Goal: Task Accomplishment & Management: Complete application form

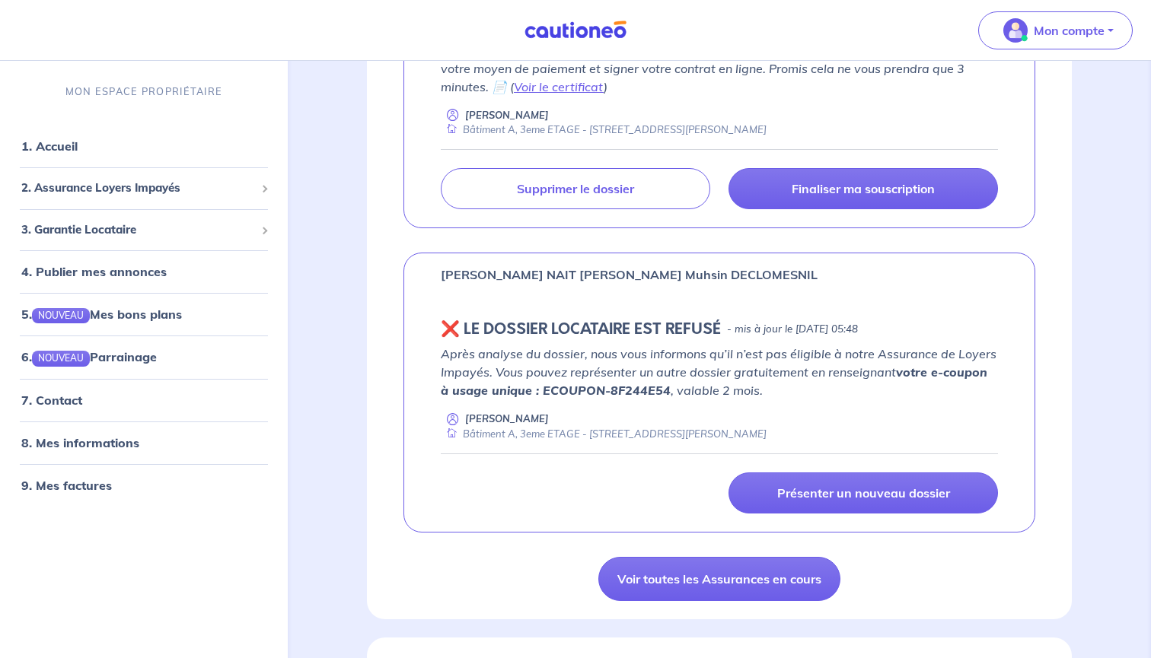
scroll to position [397, 0]
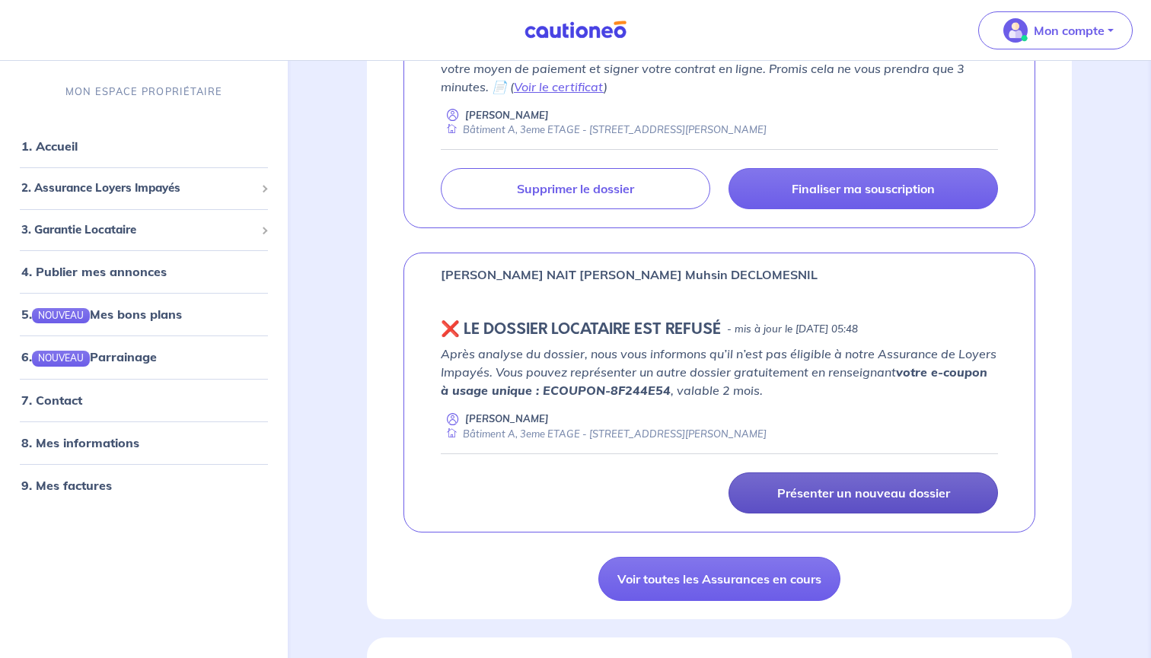
click at [812, 496] on p "Présenter un nouveau dossier" at bounding box center [863, 493] width 173 height 15
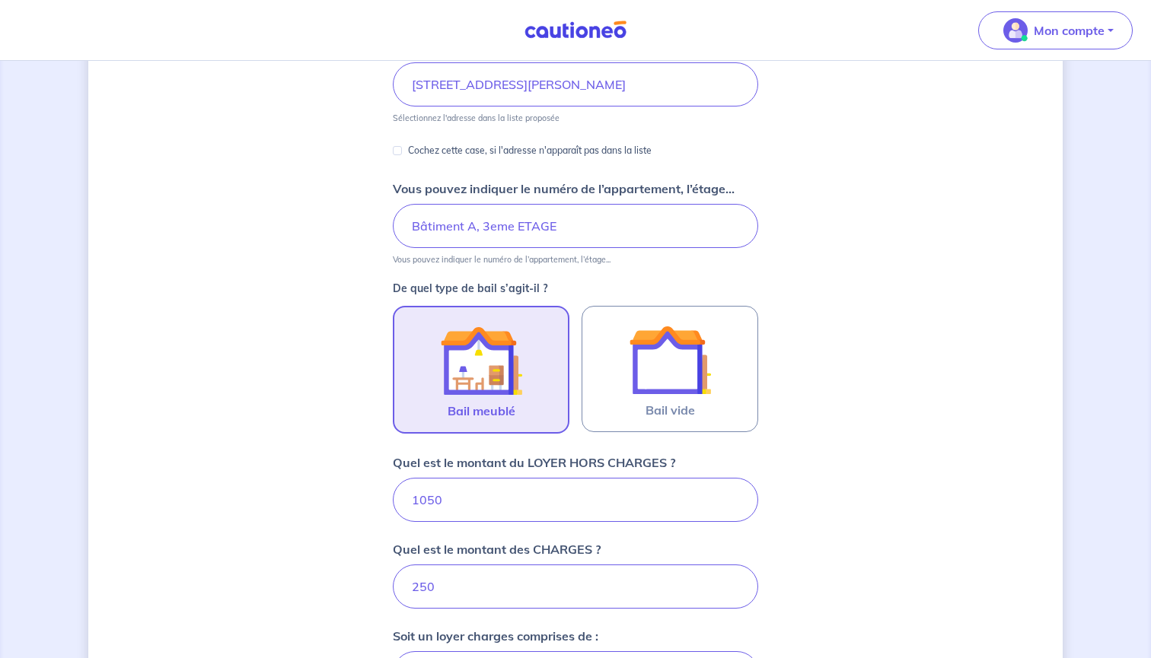
scroll to position [226, 0]
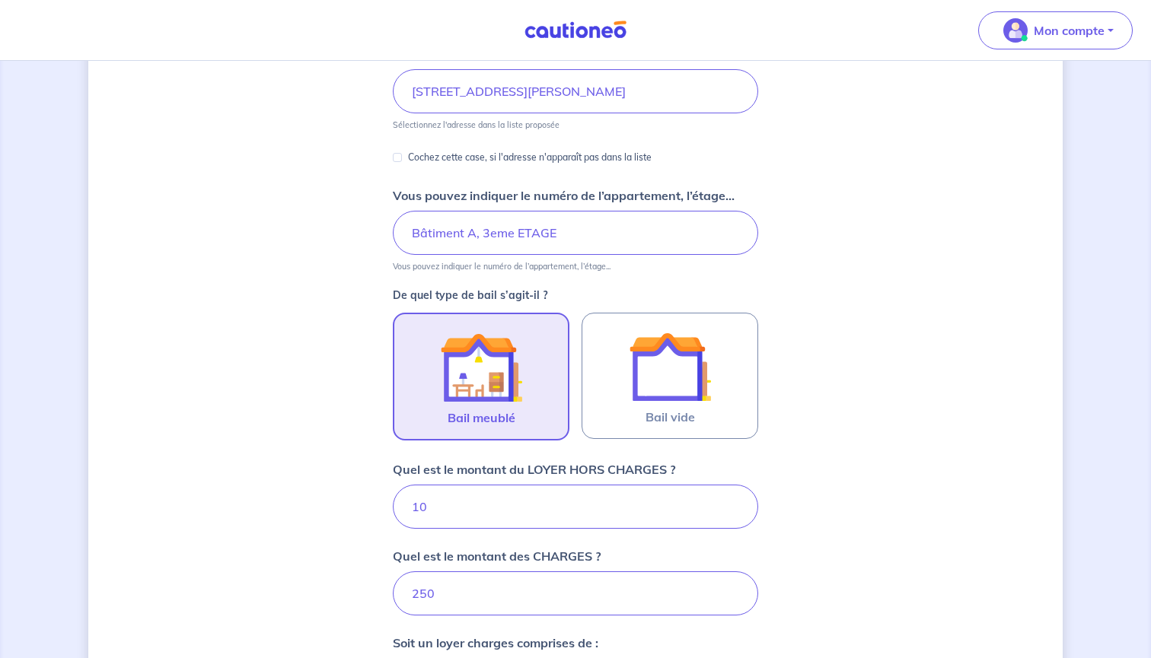
type input "100"
type input "355"
type input "1000"
type input "1250"
type input "1000"
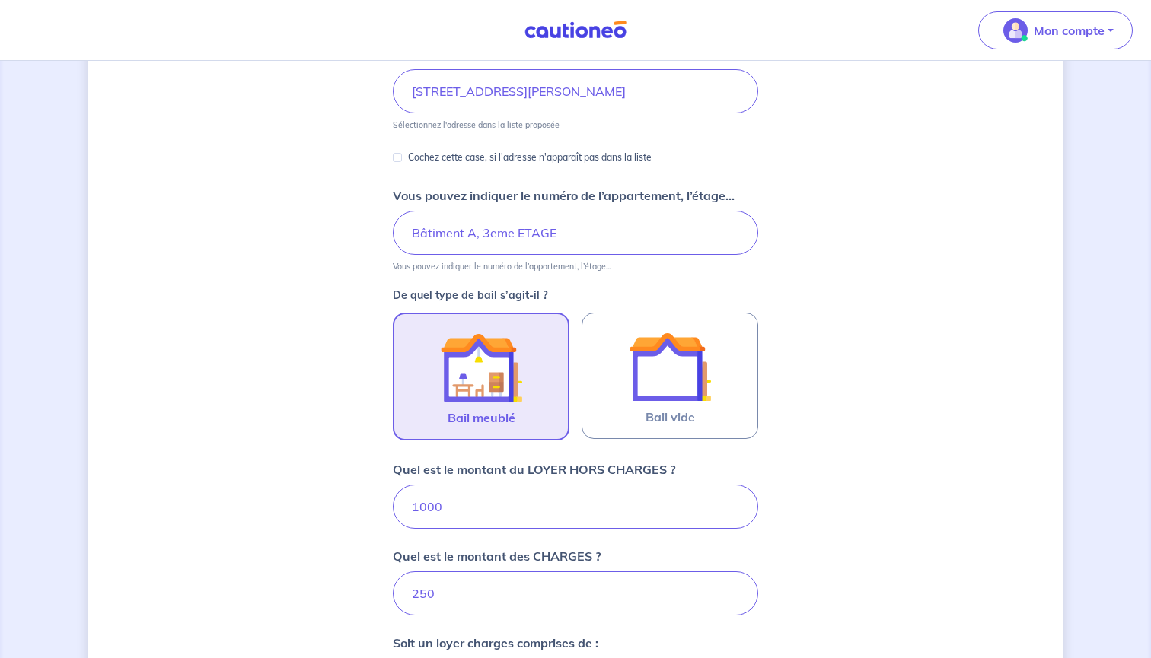
click at [948, 482] on div "Dites-nous en plus sur votre bien Où se situe votre bien en location ? [STREET_…" at bounding box center [575, 443] width 974 height 1180
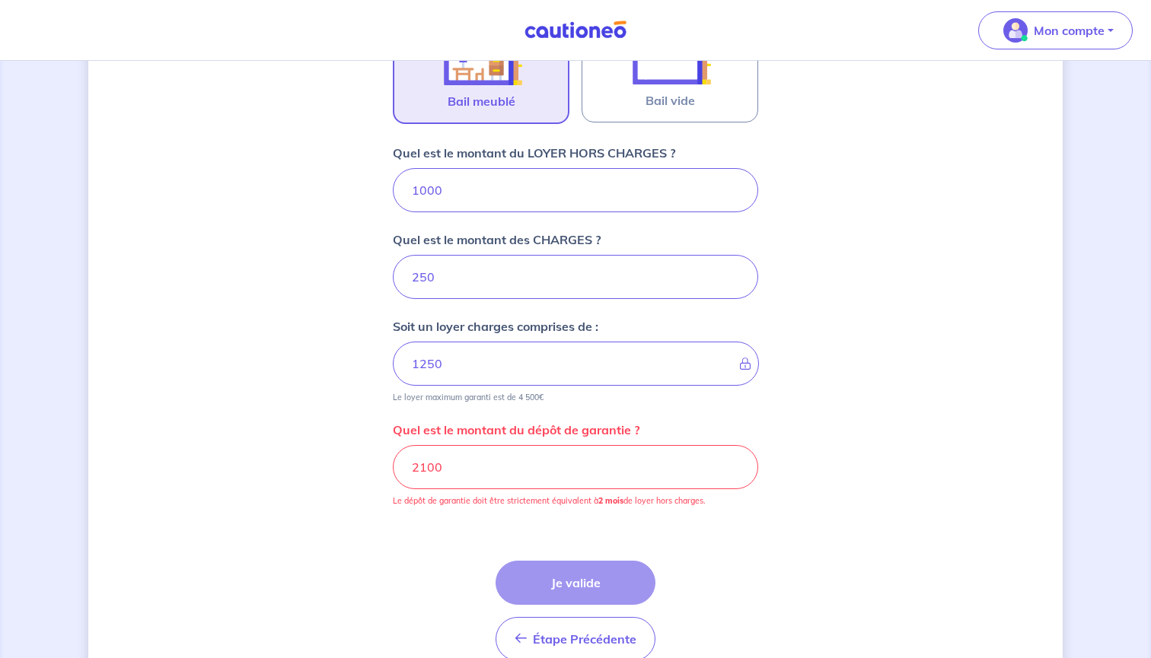
scroll to position [557, 0]
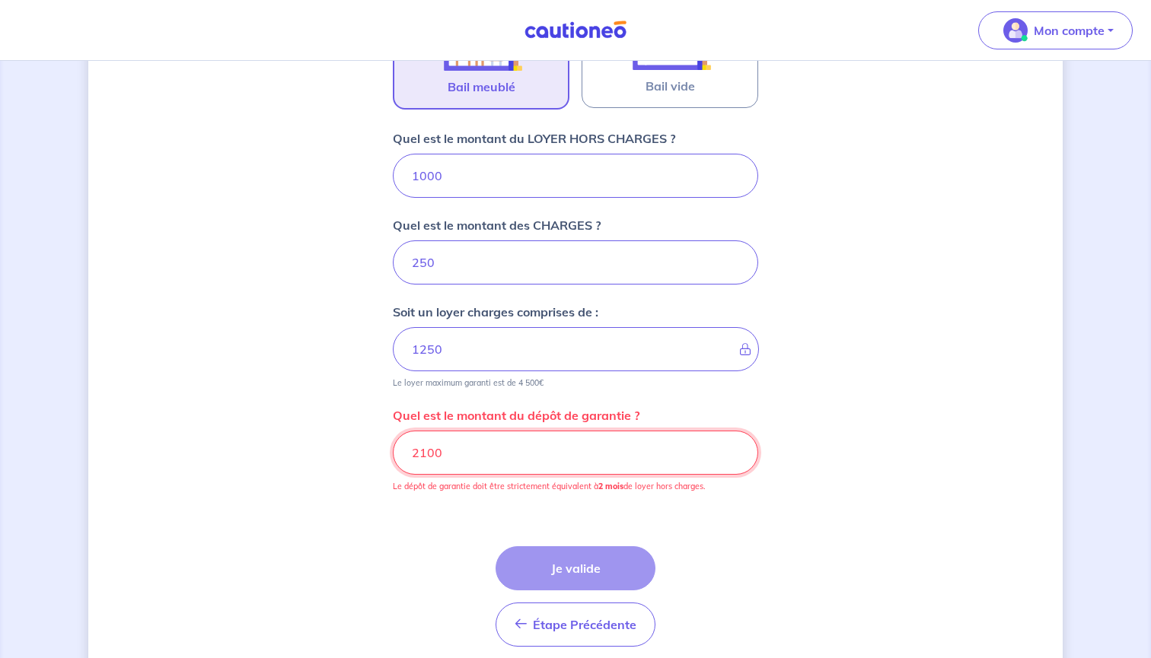
click at [429, 451] on input "2100" at bounding box center [575, 453] width 365 height 44
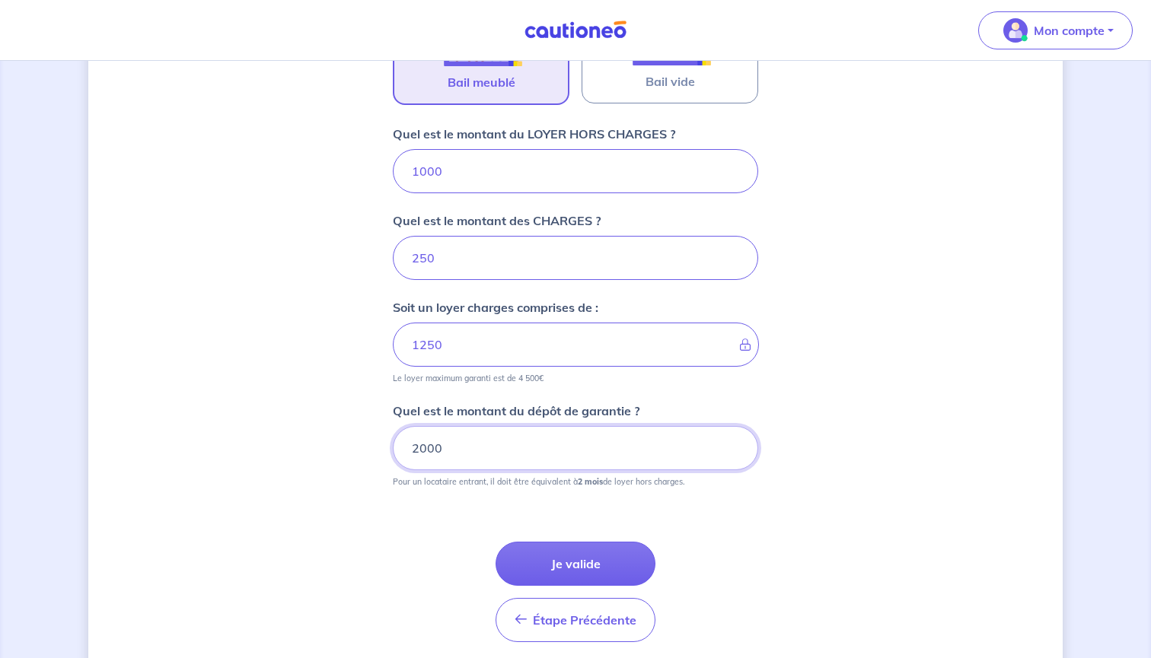
scroll to position [562, 0]
type input "2000"
click at [707, 513] on div "Étape Précédente Précédent Je valide Je valide" at bounding box center [575, 573] width 365 height 137
click at [617, 552] on button "Je valide" at bounding box center [576, 564] width 160 height 44
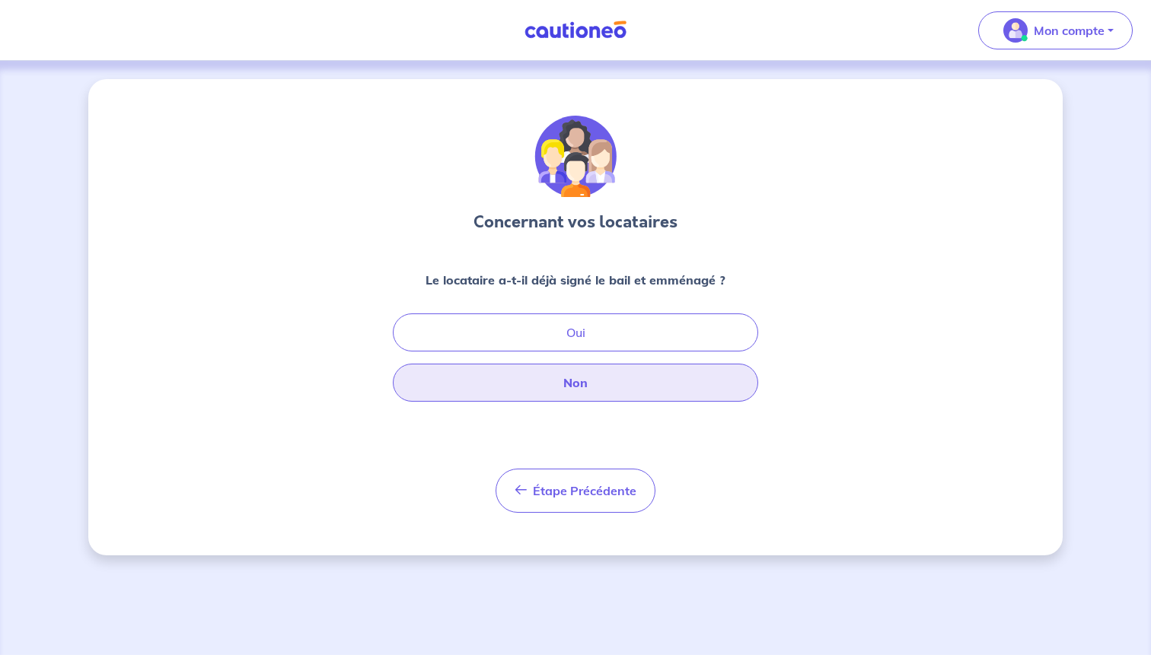
click at [575, 386] on button "Non" at bounding box center [575, 383] width 365 height 38
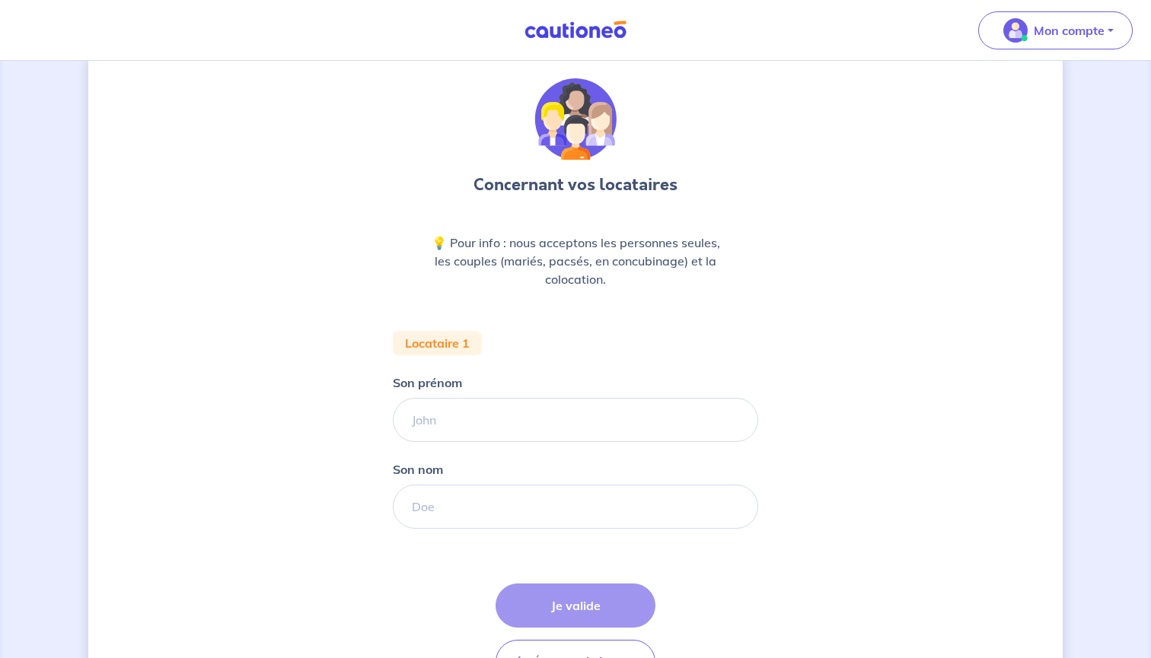
scroll to position [40, 0]
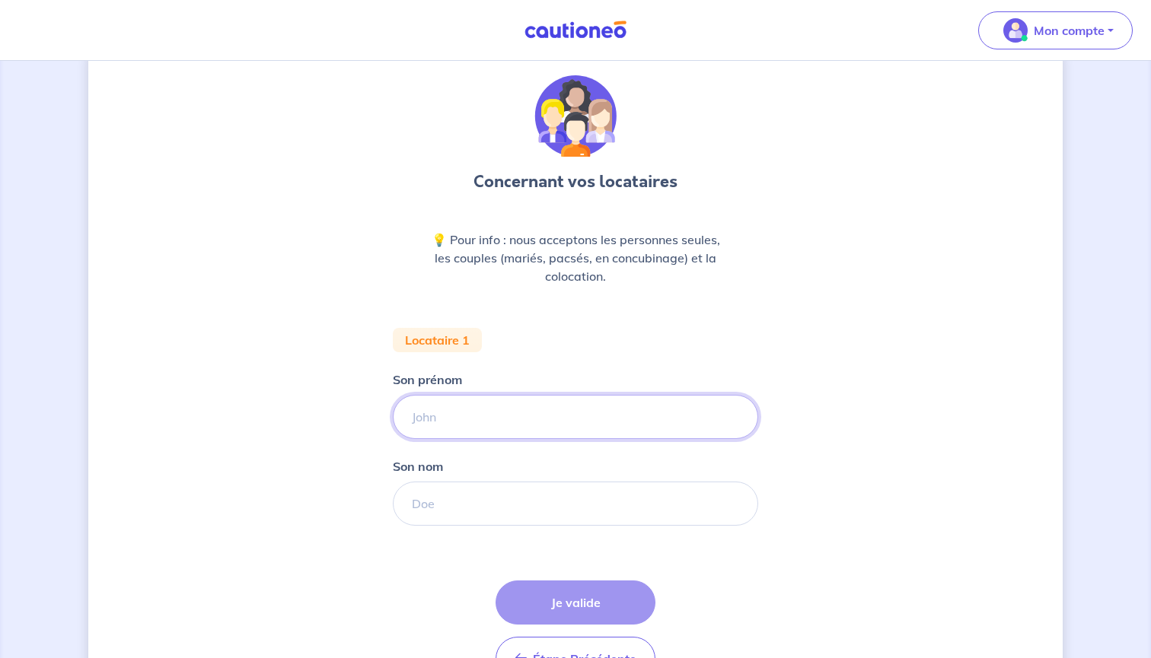
click at [487, 424] on input "Son prénom" at bounding box center [575, 417] width 365 height 44
type input "o"
type input "Tommy"
click at [525, 515] on input "Son nom" at bounding box center [575, 504] width 365 height 44
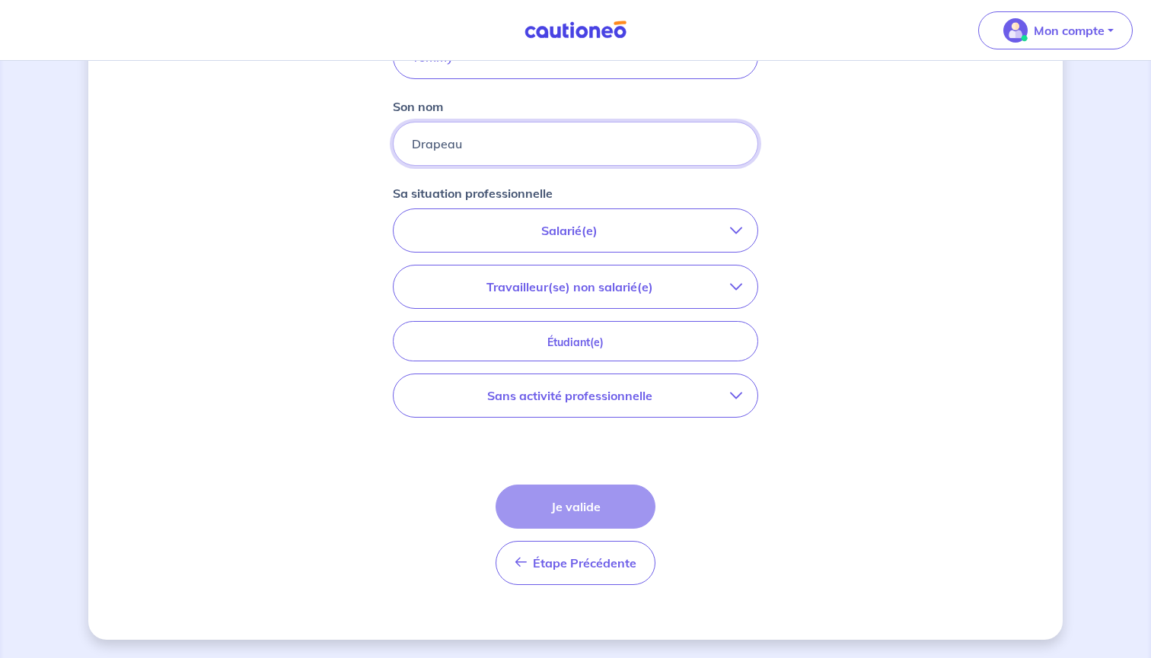
scroll to position [400, 0]
type input "Drapeau"
click at [561, 561] on span "Étape Précédente" at bounding box center [585, 563] width 104 height 15
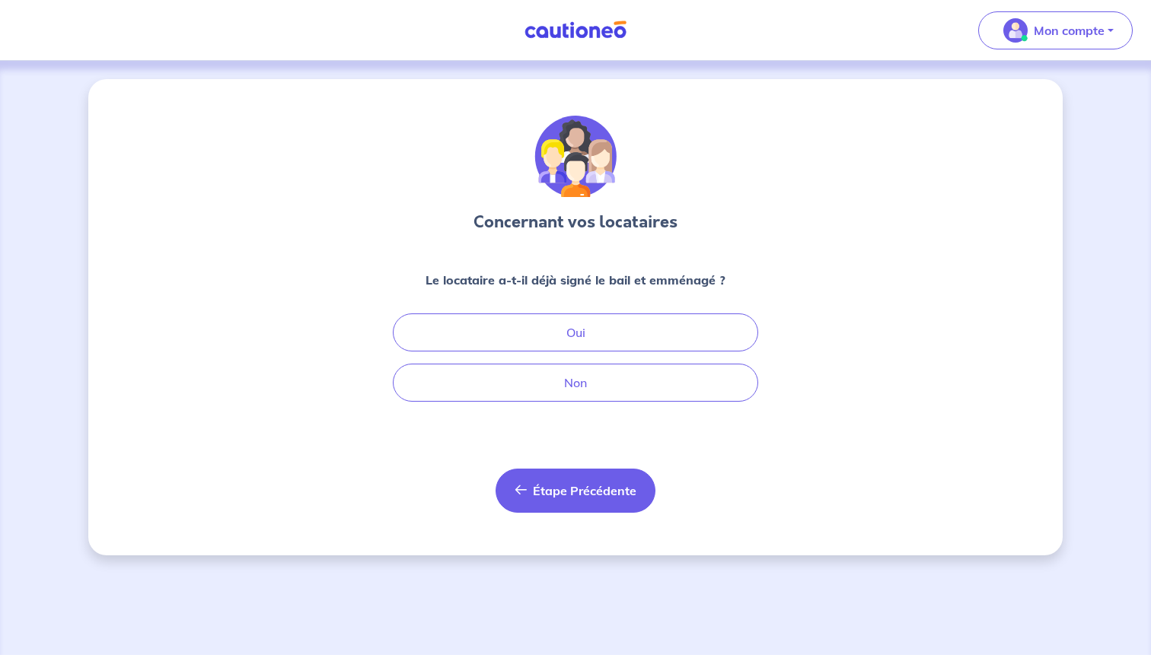
click at [596, 499] on button "Étape Précédente Précédent" at bounding box center [576, 491] width 160 height 44
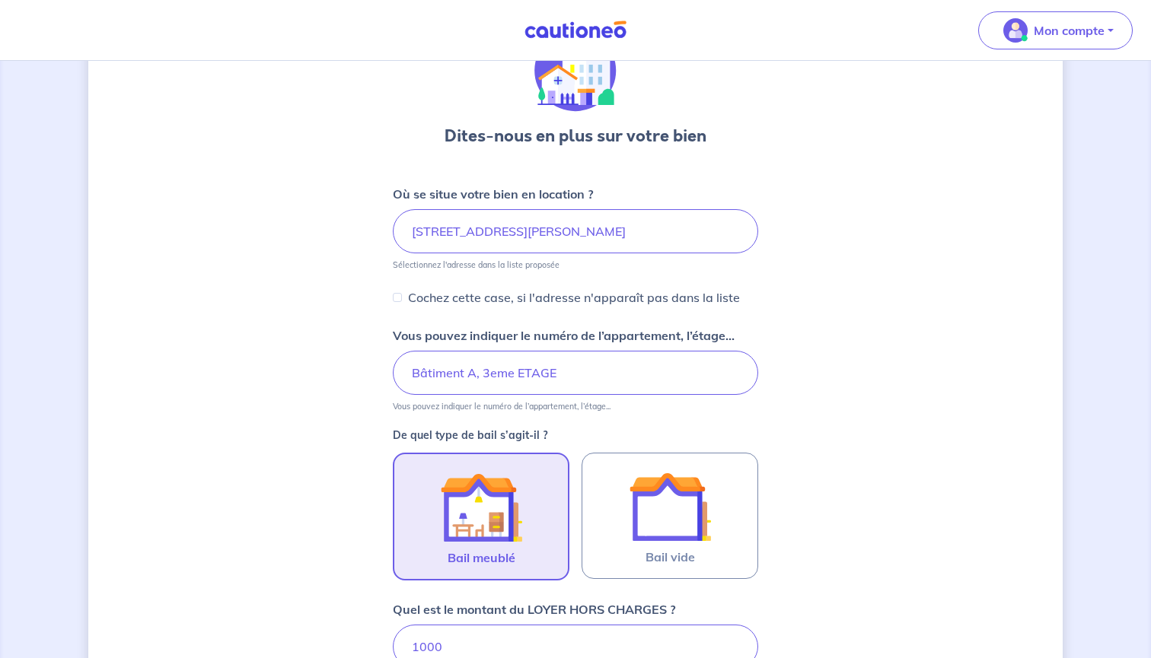
scroll to position [87, 0]
click at [422, 536] on label "Bail meublé" at bounding box center [481, 516] width 177 height 128
click at [0, 0] on input "Bail meublé" at bounding box center [0, 0] width 0 height 0
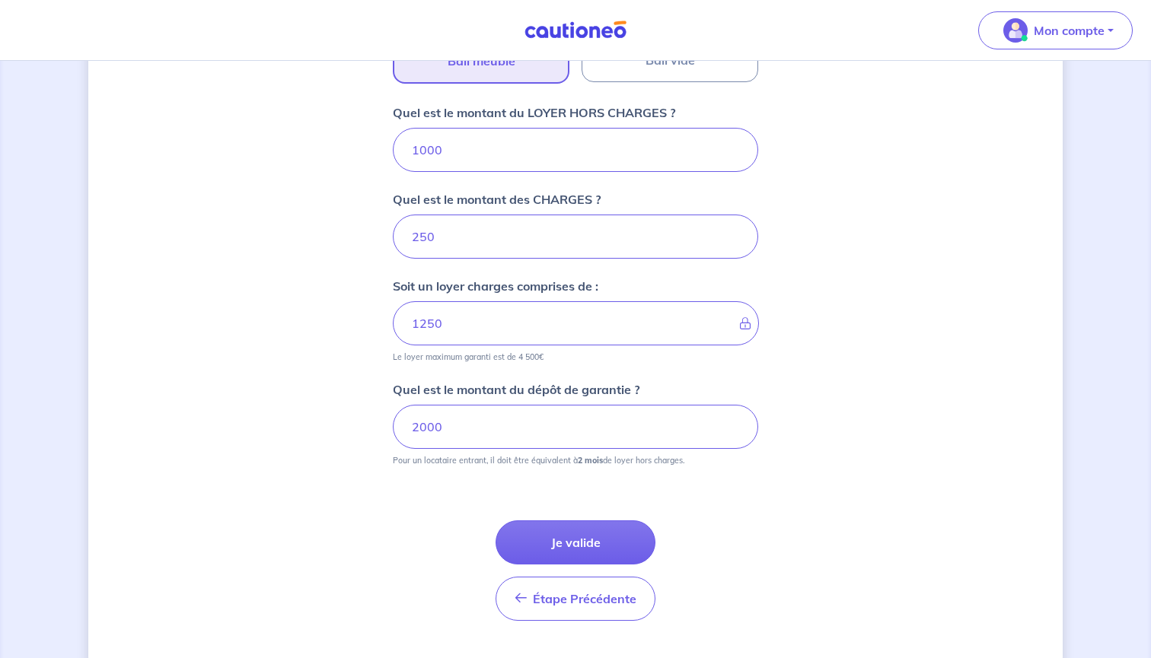
scroll to position [583, 0]
click at [568, 546] on button "Je valide" at bounding box center [576, 543] width 160 height 44
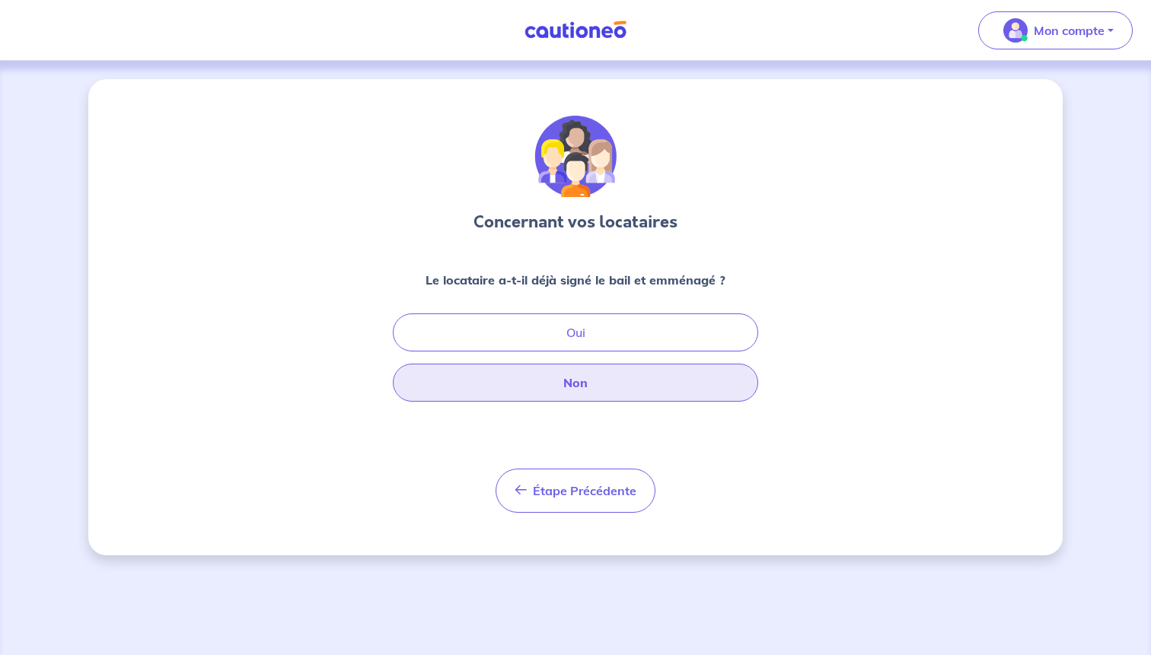
click at [569, 387] on button "Non" at bounding box center [575, 383] width 365 height 38
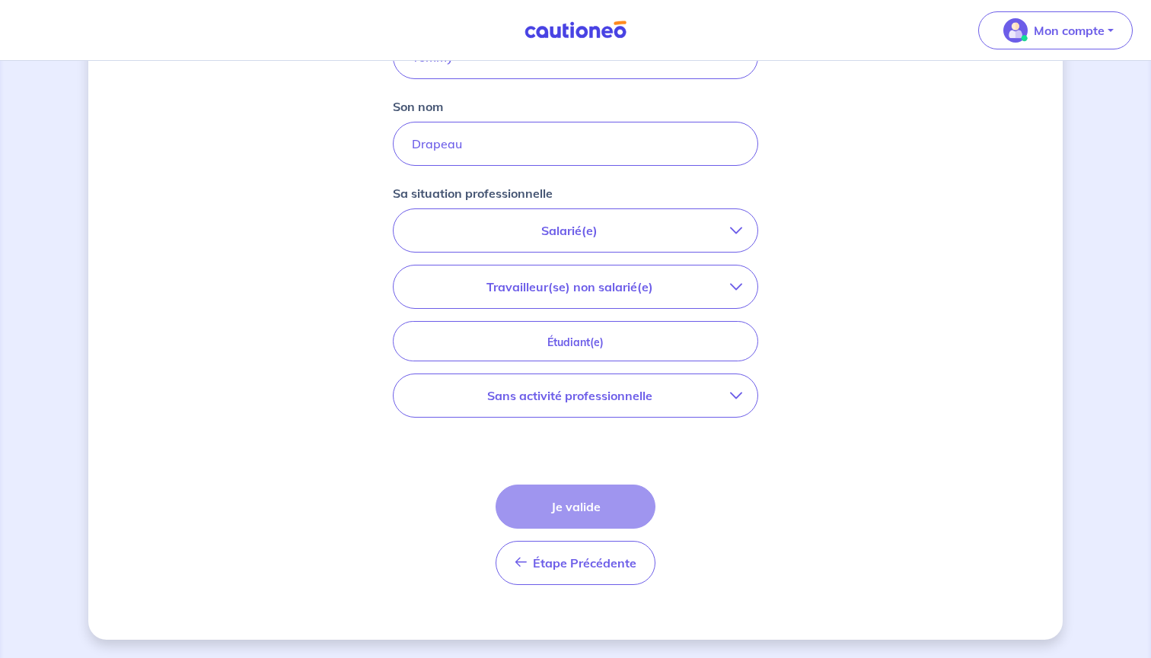
scroll to position [400, 0]
click at [563, 576] on button "Étape Précédente Précédent" at bounding box center [576, 563] width 160 height 44
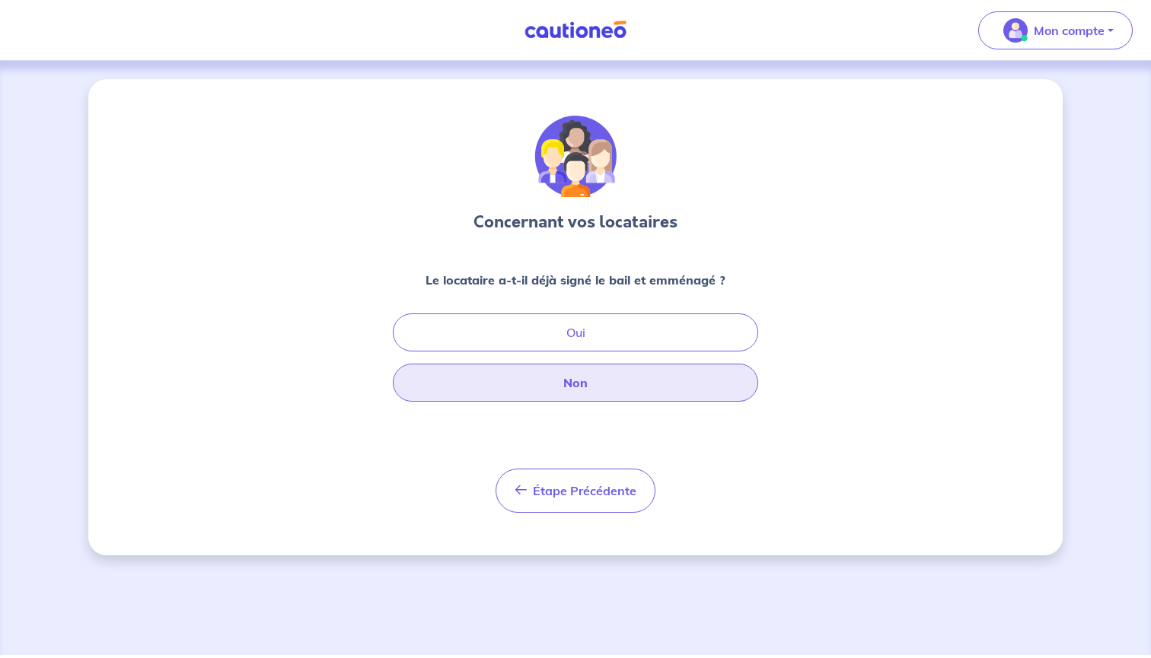
click at [572, 375] on button "Non" at bounding box center [575, 383] width 365 height 38
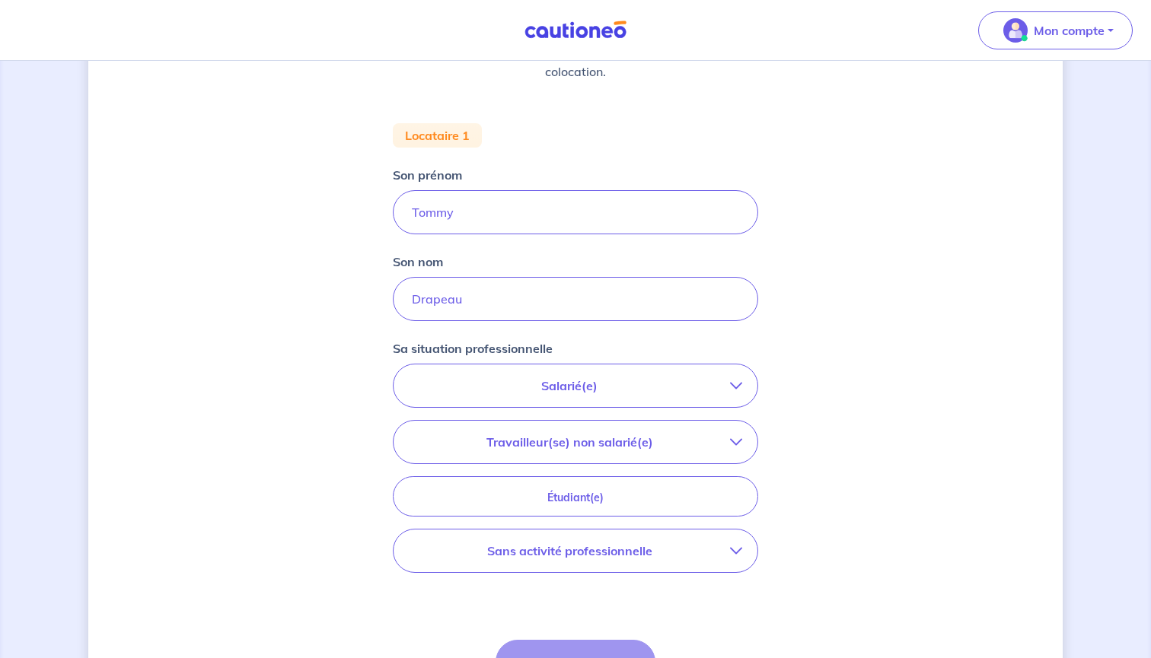
scroll to position [259, 0]
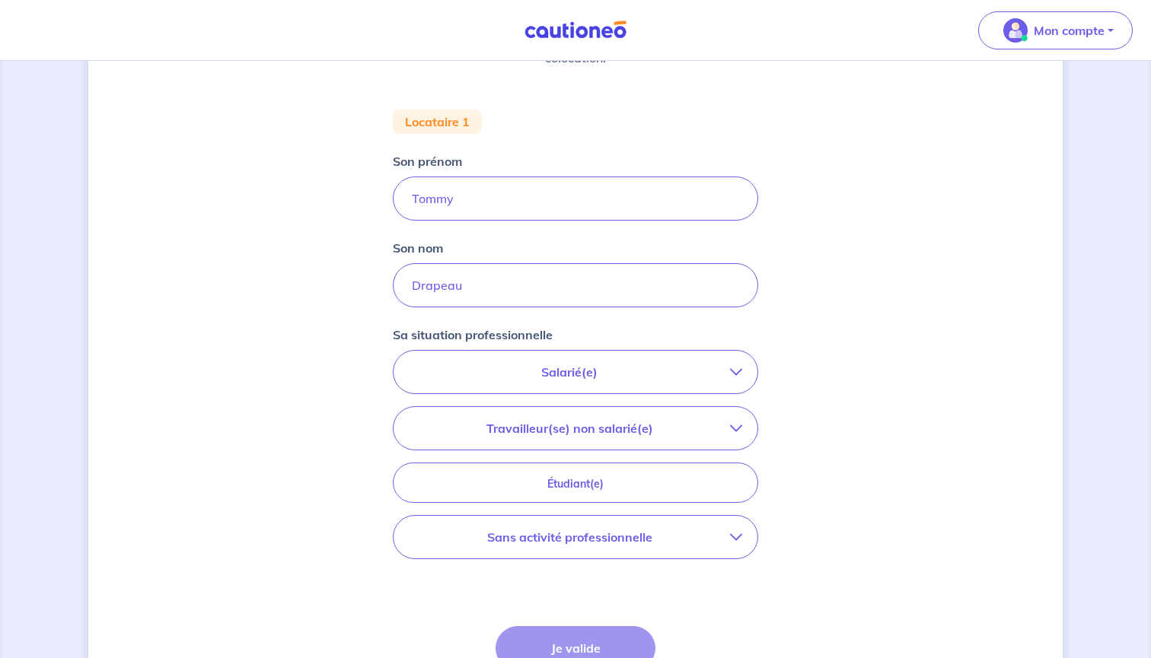
click at [716, 359] on button "Salarié(e)" at bounding box center [576, 372] width 364 height 43
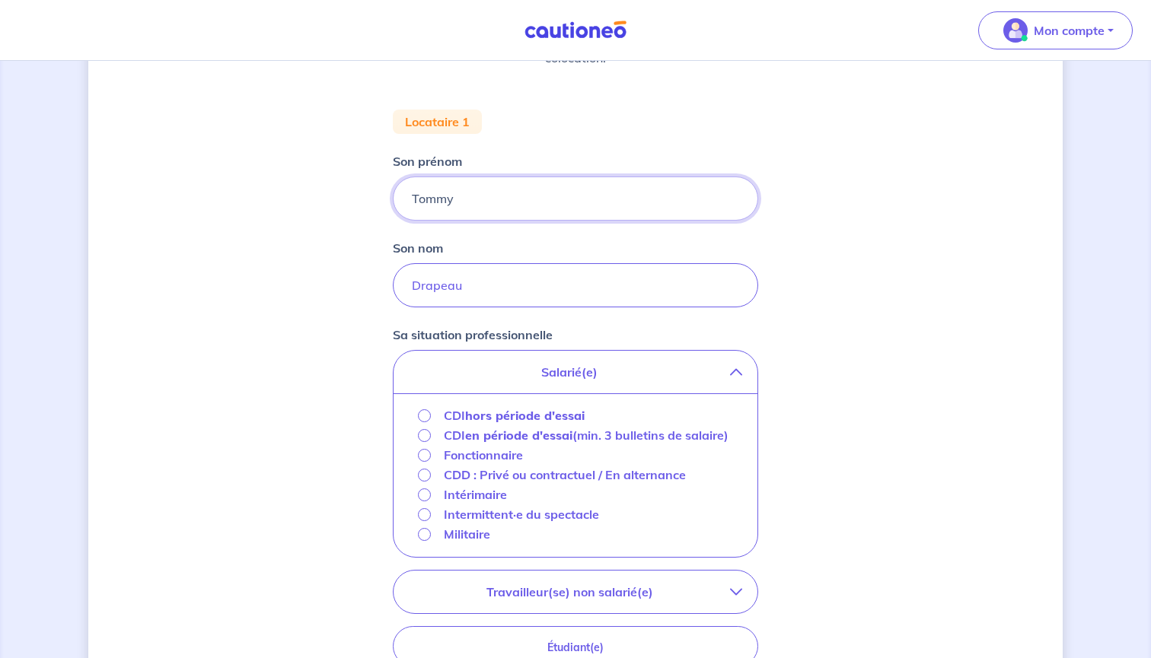
click at [464, 203] on input "Tommy" at bounding box center [575, 199] width 365 height 44
type input "Tommy"
click at [378, 203] on div "Concernant vos locataires 💡 Pour info : nous acceptons les personnes seules, le…" at bounding box center [575, 382] width 974 height 1125
click at [428, 541] on input "Militaire" at bounding box center [424, 534] width 13 height 13
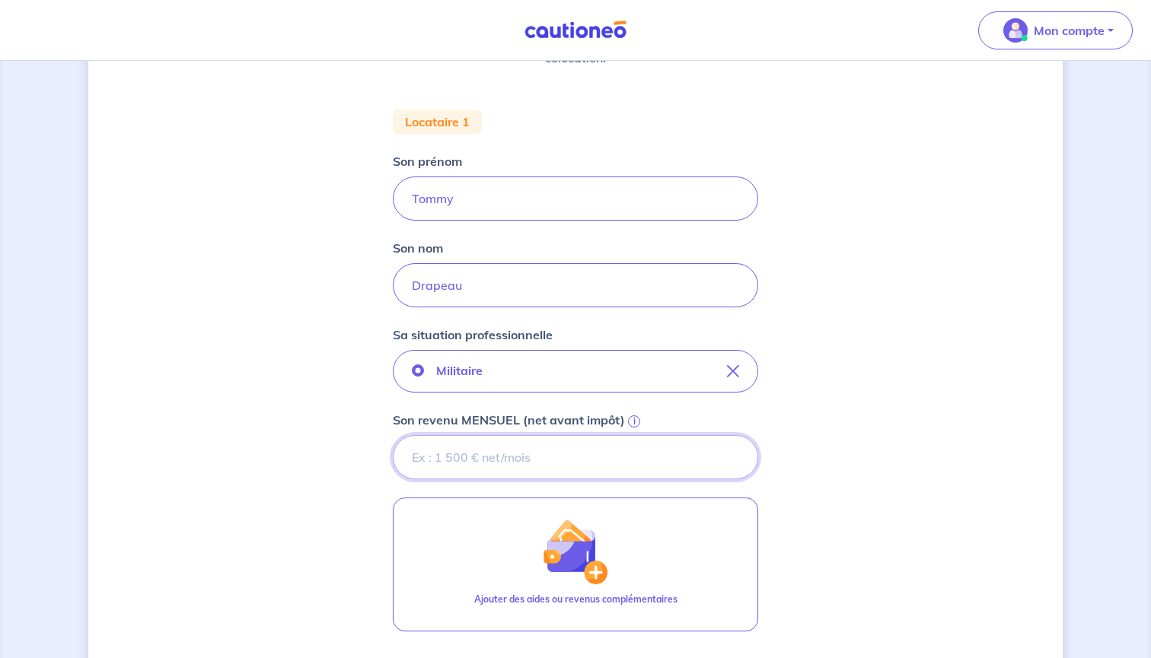
click at [492, 451] on input "Son revenu MENSUEL (net avant impôt) i" at bounding box center [575, 457] width 365 height 44
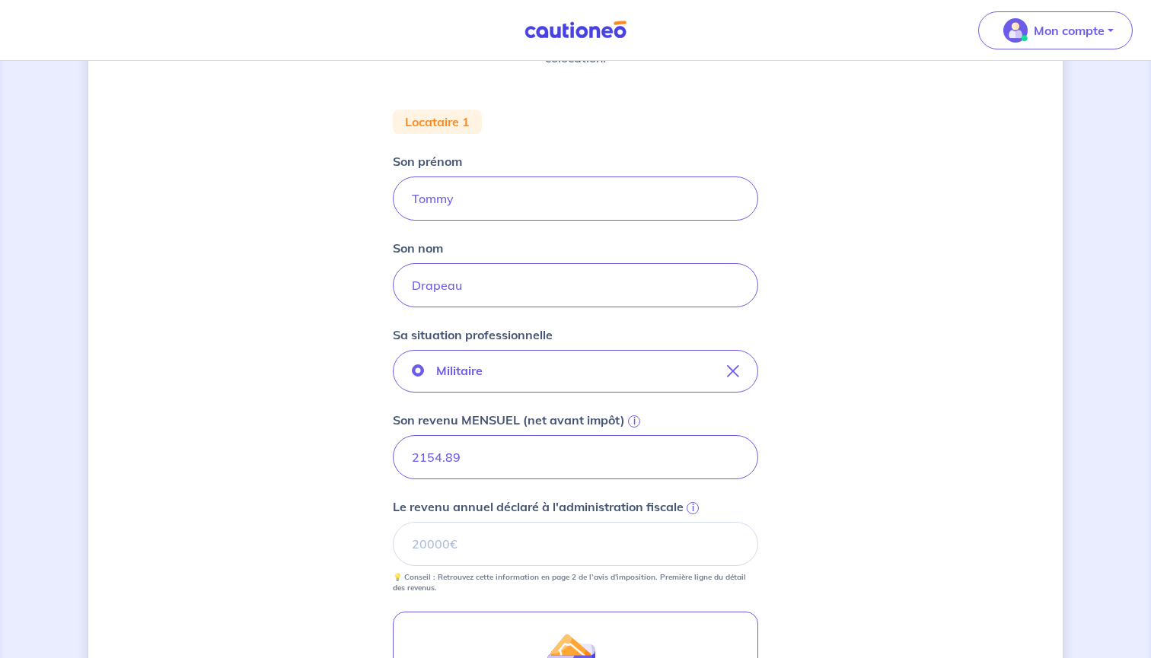
click at [907, 479] on div "Concernant vos locataires 💡 Pour info : nous acceptons les personnes seules, le…" at bounding box center [575, 397] width 974 height 1154
click at [484, 547] on input "Le revenu annuel déclaré à l'administration fiscale i" at bounding box center [575, 544] width 365 height 44
type input "24941"
click at [872, 515] on div "Concernant vos locataires 💡 Pour info : nous acceptons les personnes seules, le…" at bounding box center [575, 397] width 974 height 1154
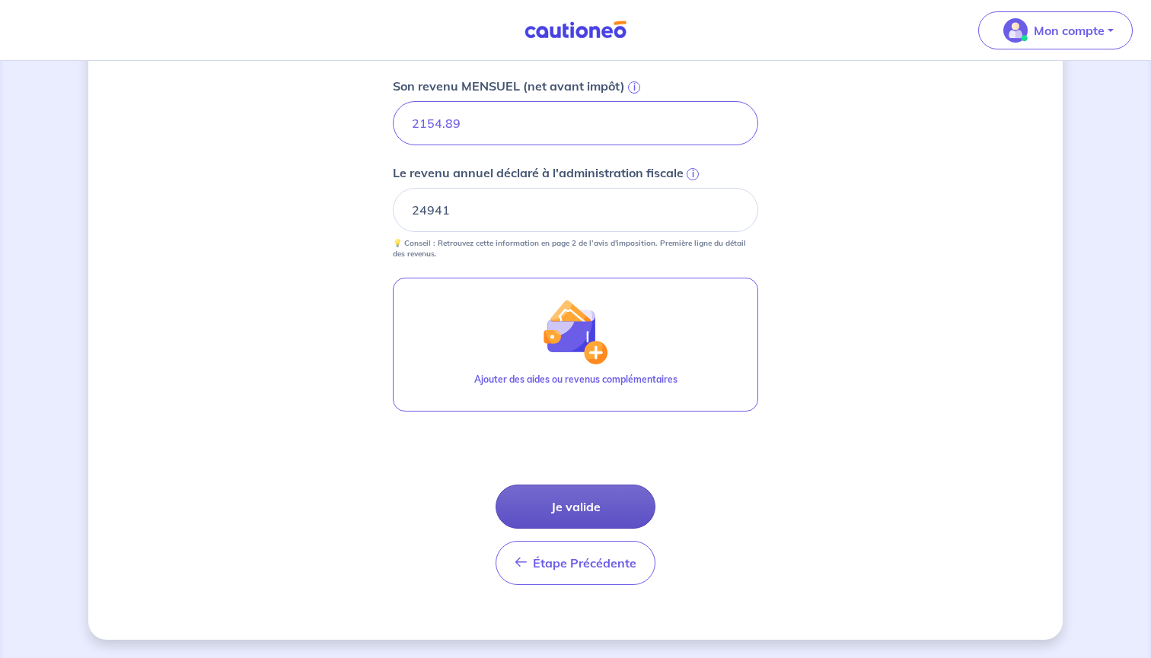
scroll to position [593, 0]
click at [589, 499] on button "Je valide" at bounding box center [576, 507] width 160 height 44
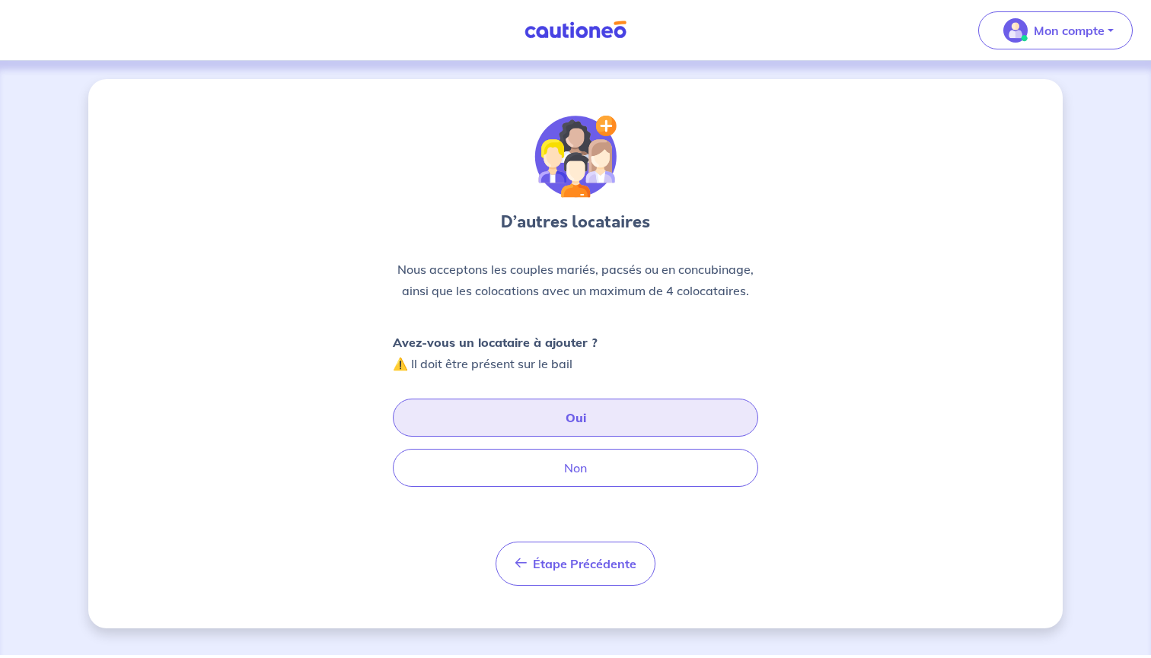
click at [581, 417] on button "Oui" at bounding box center [575, 418] width 365 height 38
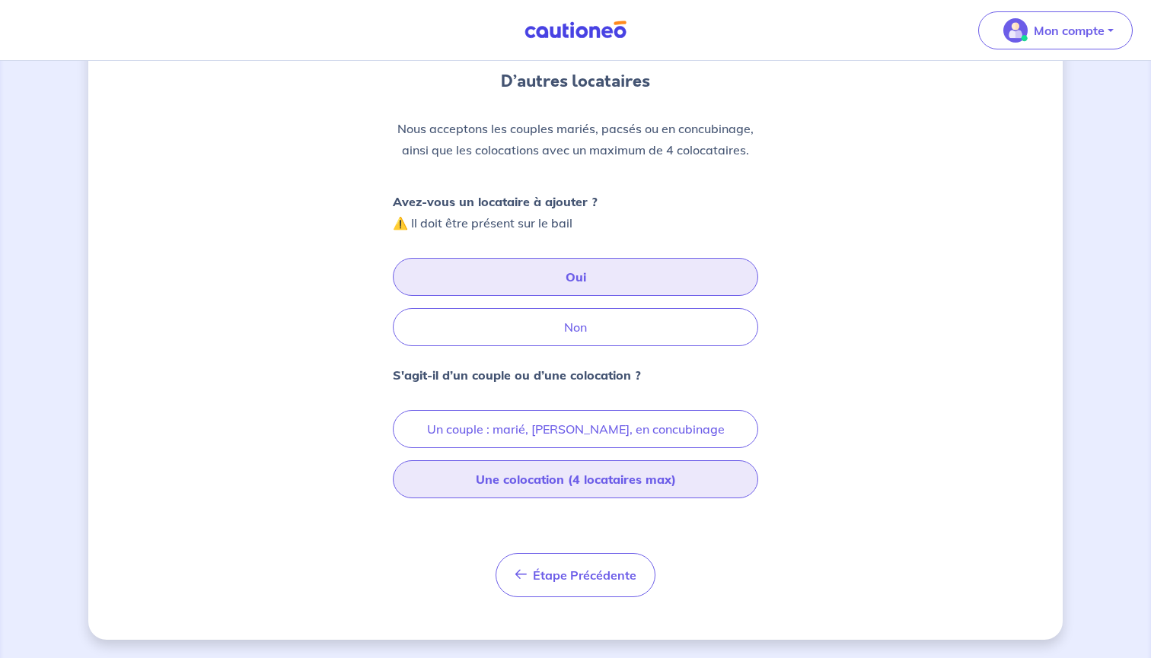
scroll to position [141, 0]
click at [586, 481] on button "Une colocation (4 locataires max)" at bounding box center [575, 480] width 365 height 38
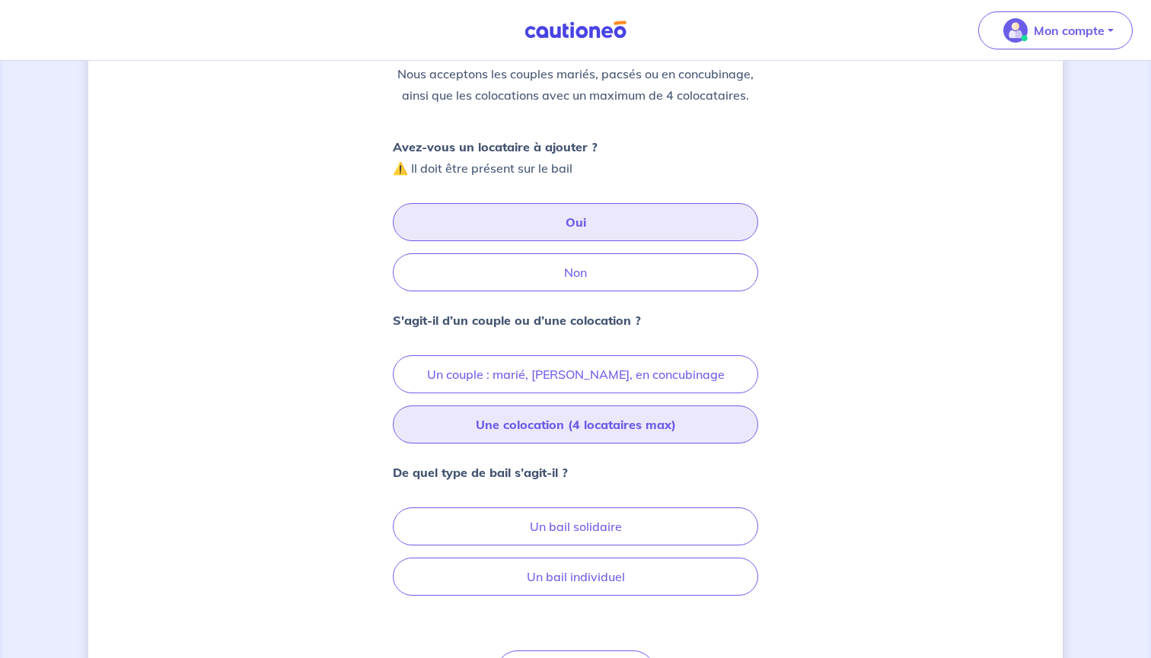
scroll to position [222, 0]
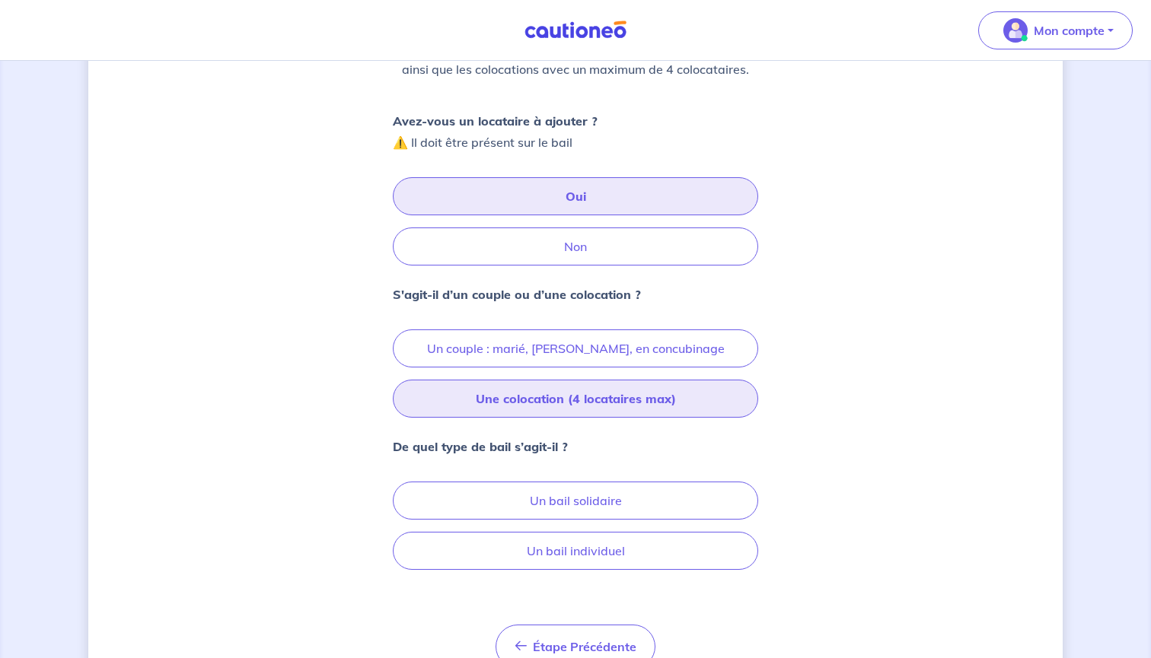
click at [591, 407] on button "Une colocation (4 locataires max)" at bounding box center [575, 399] width 365 height 38
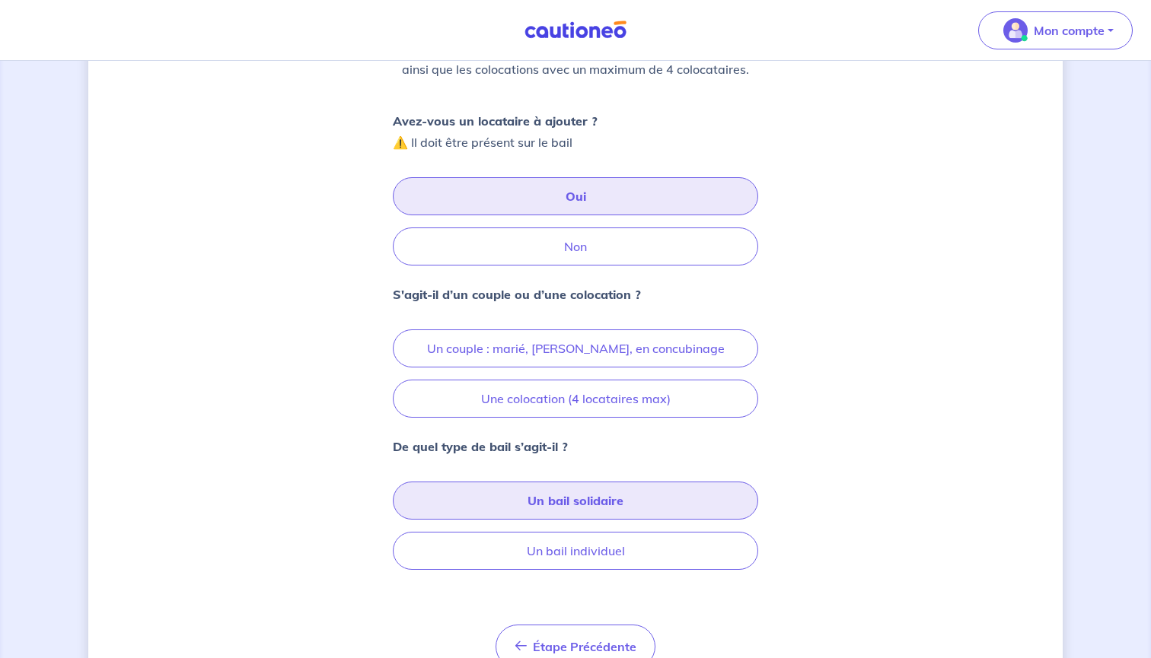
click at [646, 492] on button "Un bail solidaire" at bounding box center [575, 501] width 365 height 38
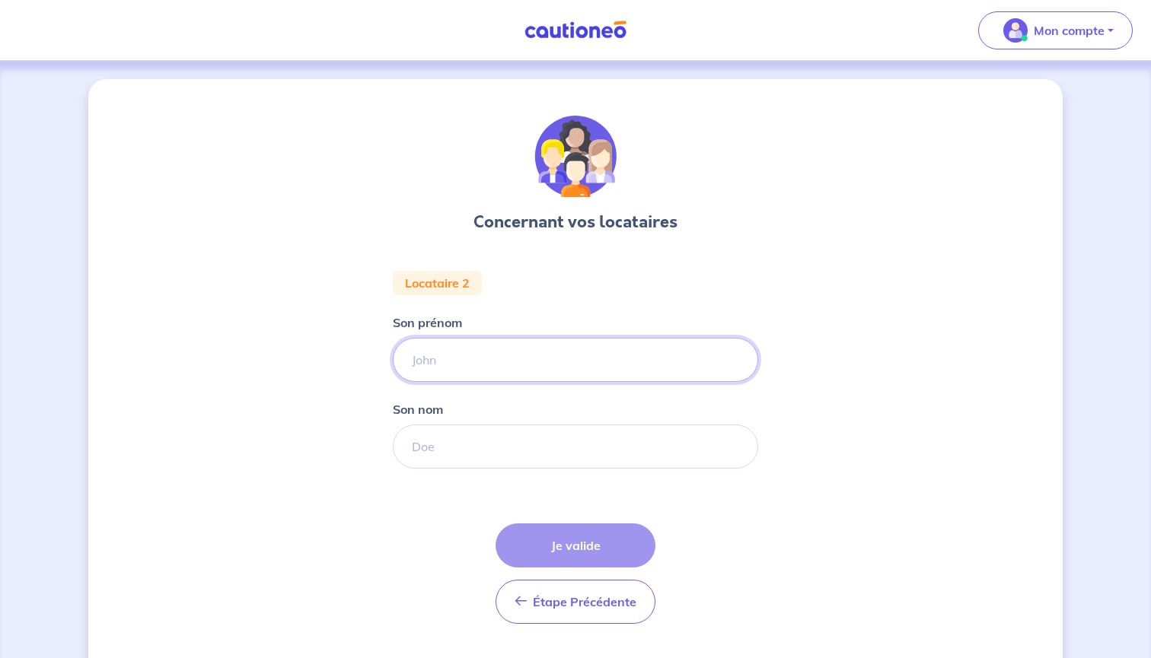
click at [521, 353] on input "Son prénom" at bounding box center [575, 360] width 365 height 44
click at [497, 359] on input "Son prénom" at bounding box center [575, 360] width 365 height 44
type input "[PERSON_NAME]"
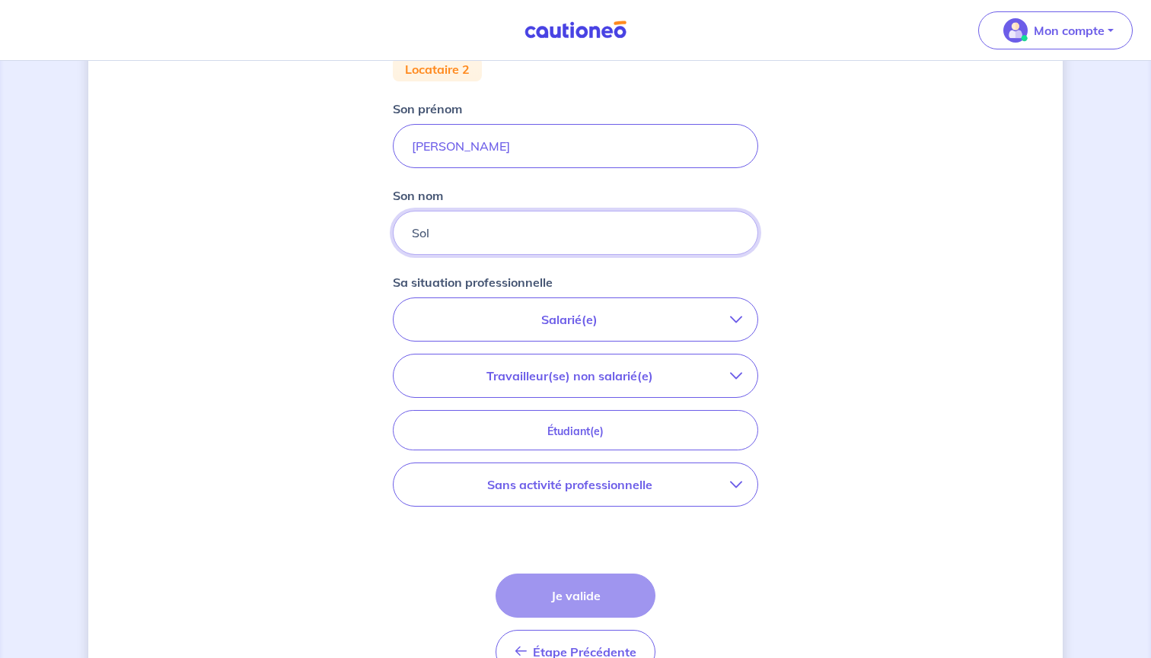
scroll to position [219, 0]
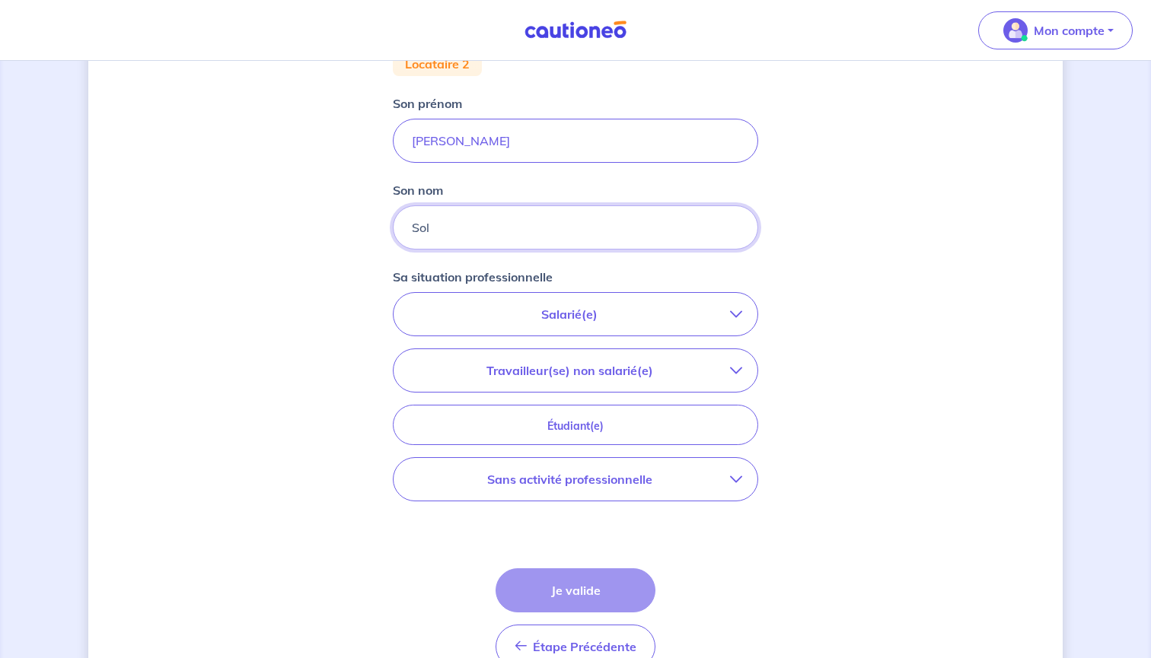
type input "Sol"
click at [735, 319] on icon "button" at bounding box center [736, 314] width 12 height 12
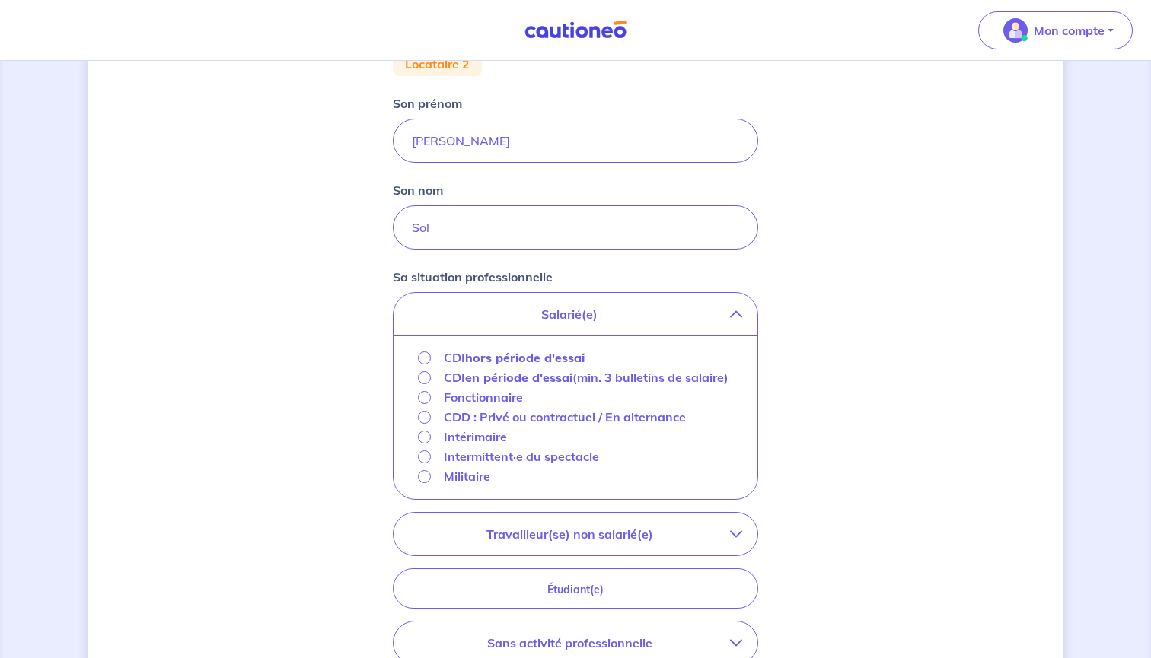
click at [470, 486] on p "Militaire" at bounding box center [467, 476] width 46 height 18
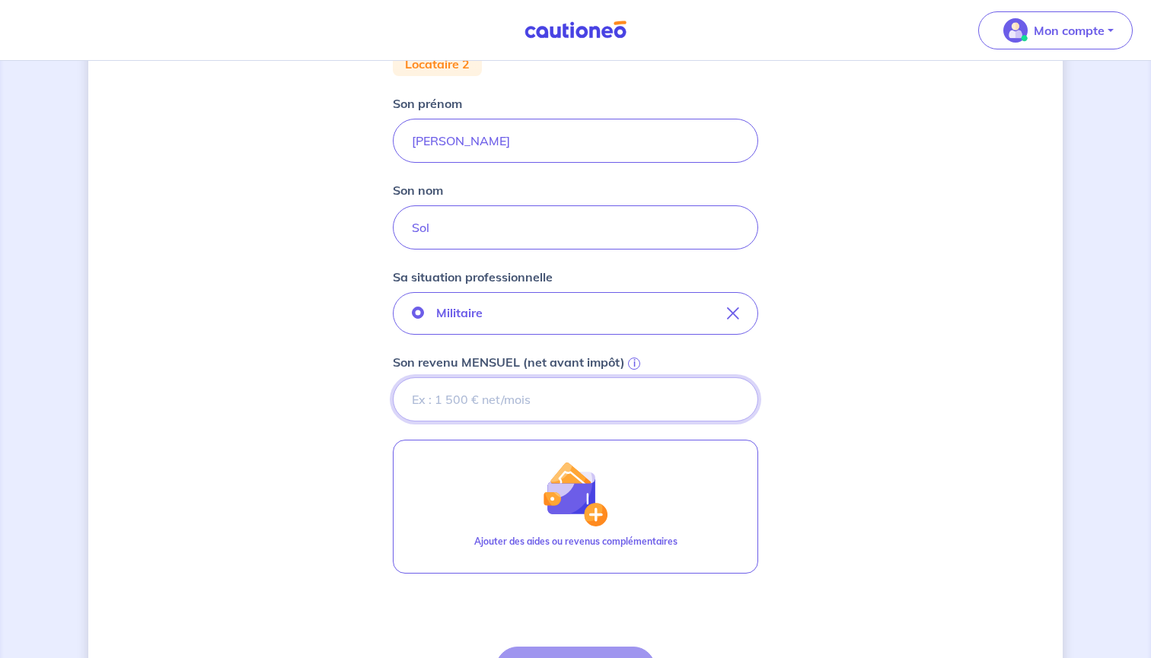
click at [515, 389] on input "Son revenu MENSUEL (net avant impôt) i" at bounding box center [575, 400] width 365 height 44
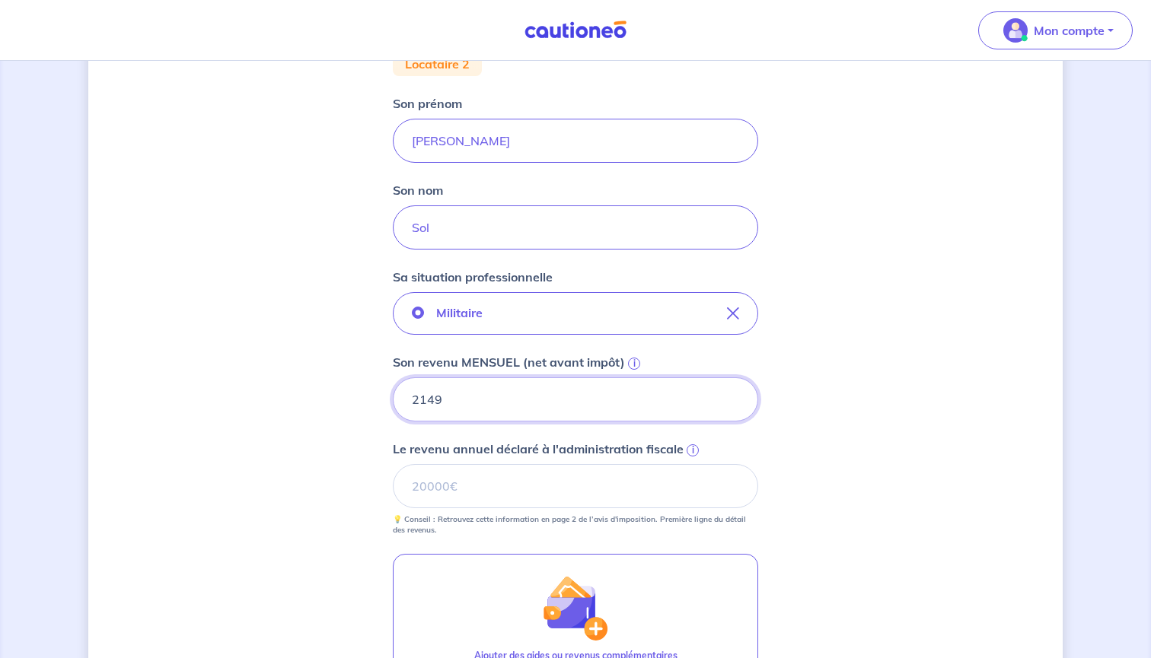
type input "2149.0"
click at [482, 477] on input "Le revenu annuel déclaré à l'administration fiscale i" at bounding box center [575, 486] width 365 height 44
type input "24844"
click at [853, 426] on div "Concernant vos locataires Locataire 2 Son prénom [PERSON_NAME] nom Sol Sa situa…" at bounding box center [575, 388] width 974 height 1057
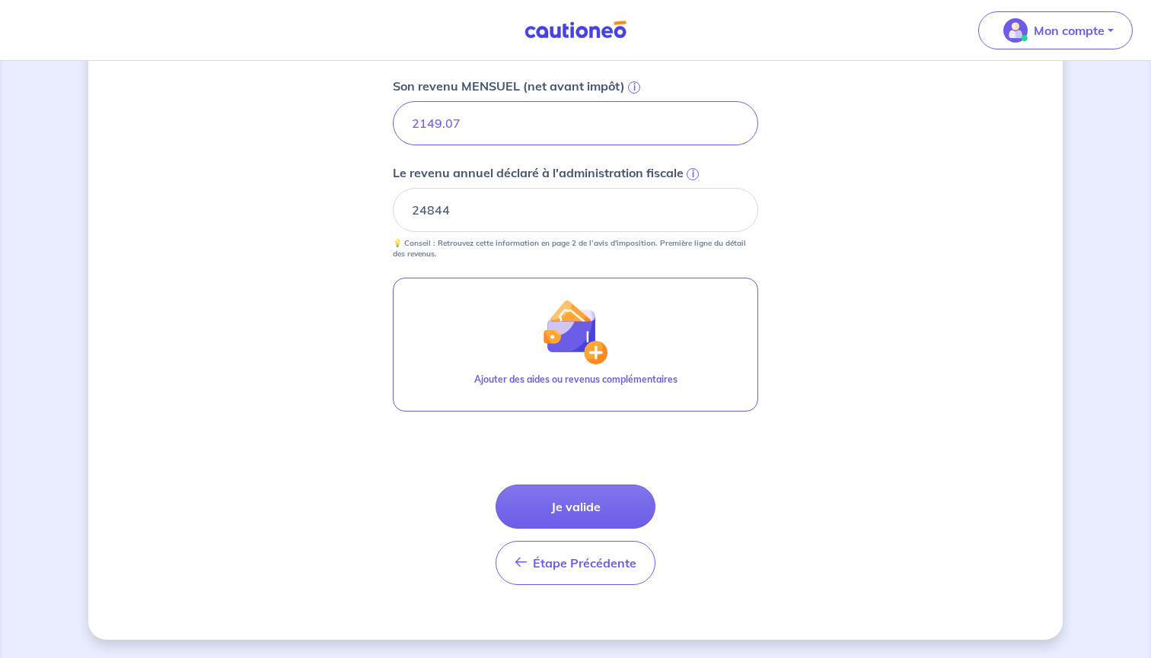
scroll to position [496, 0]
click at [608, 498] on button "Je valide" at bounding box center [576, 507] width 160 height 44
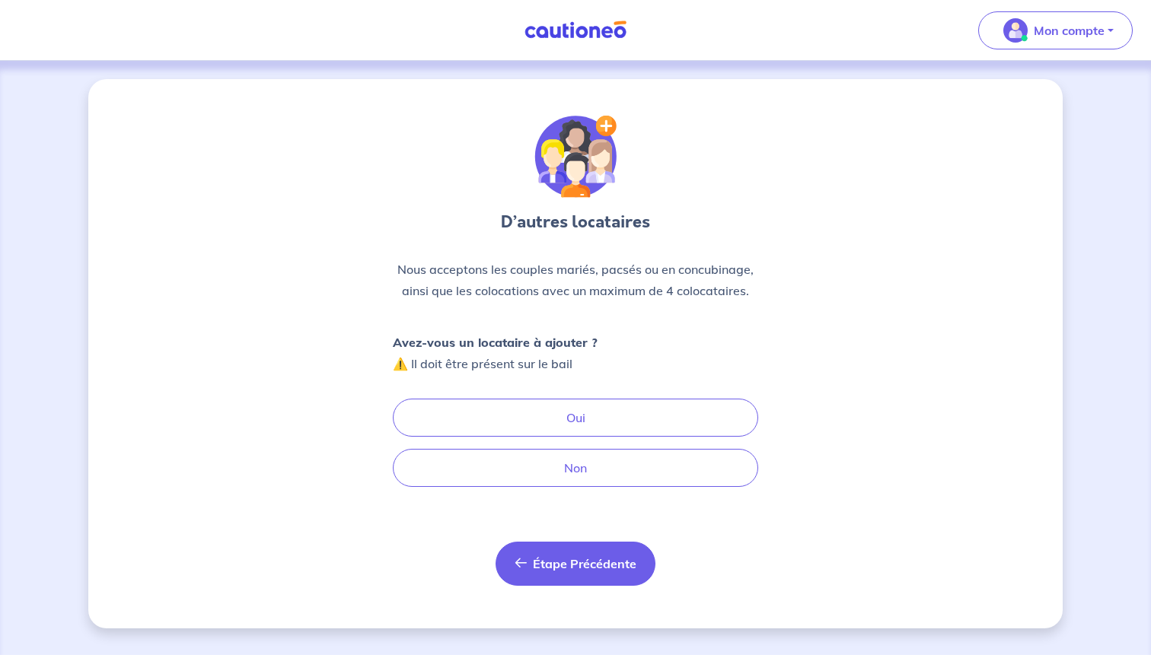
click at [579, 562] on span "Étape Précédente" at bounding box center [585, 563] width 104 height 15
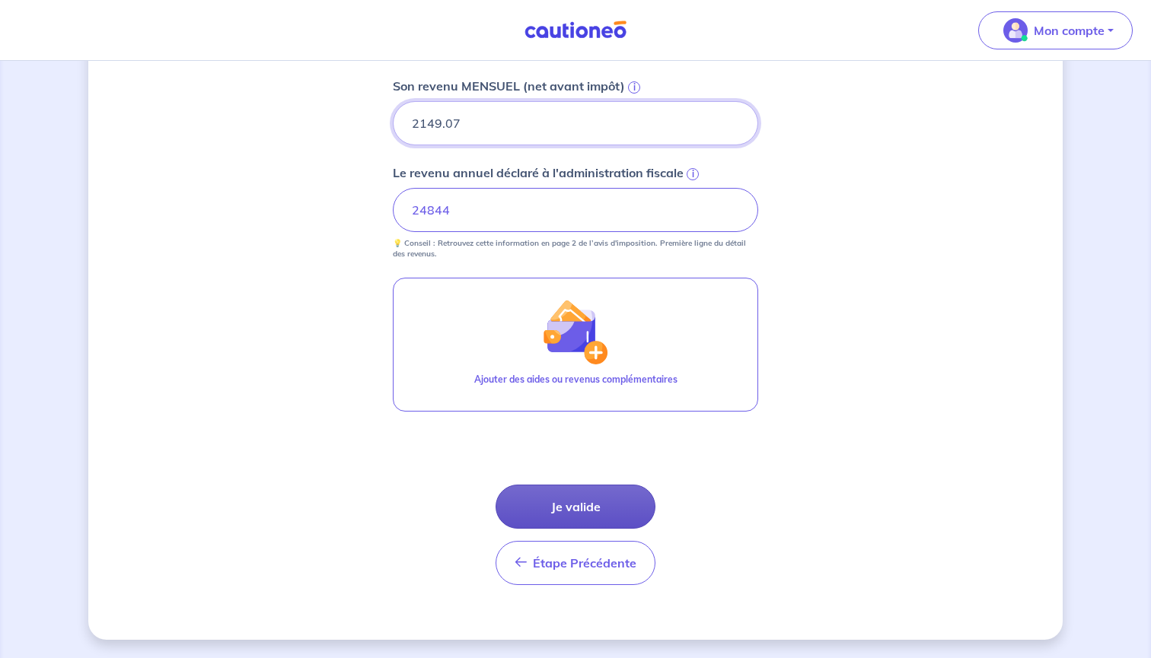
scroll to position [496, 0]
click at [595, 500] on button "Je valide" at bounding box center [576, 507] width 160 height 44
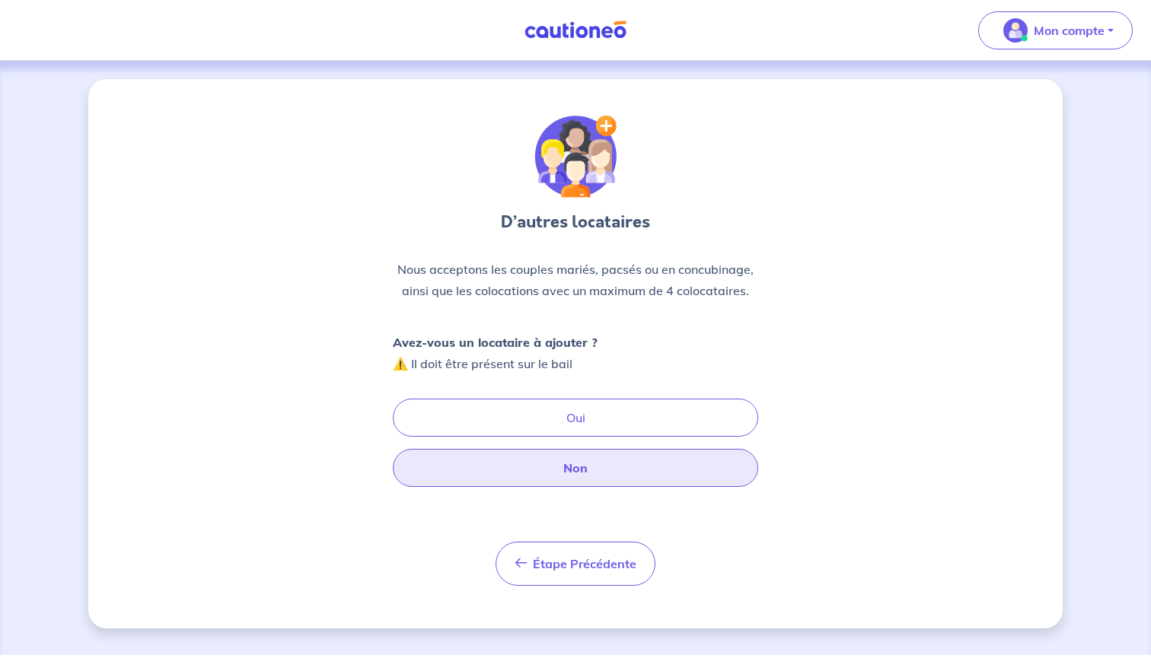
click at [604, 465] on button "Non" at bounding box center [575, 468] width 365 height 38
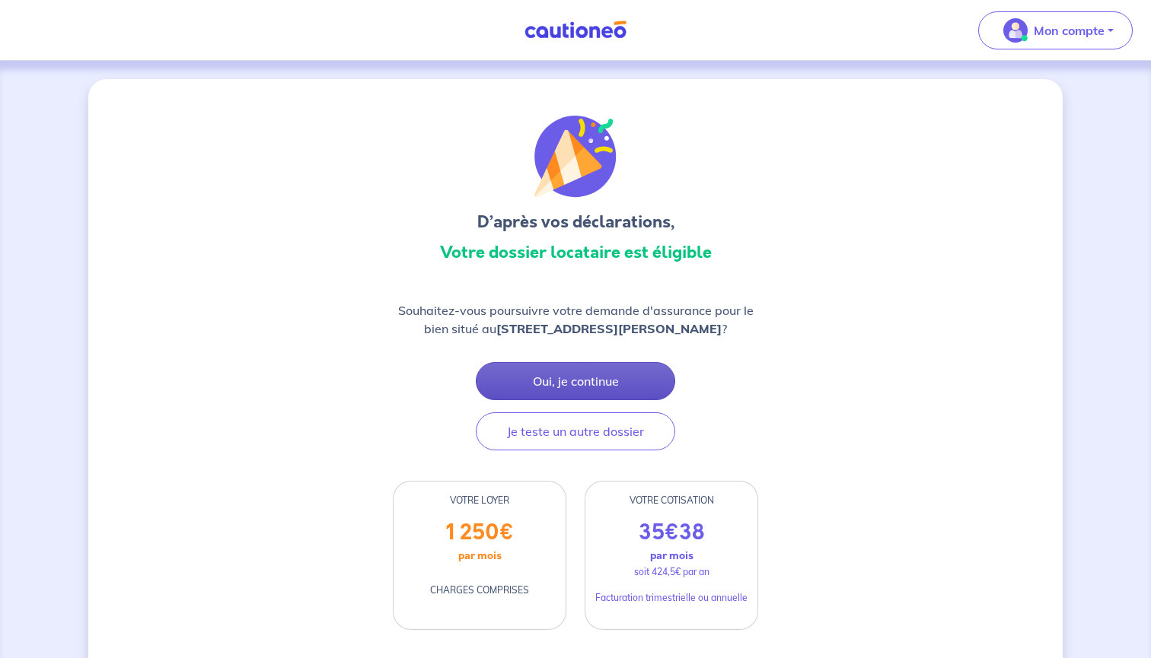
click at [604, 387] on button "Oui, je continue" at bounding box center [575, 381] width 199 height 38
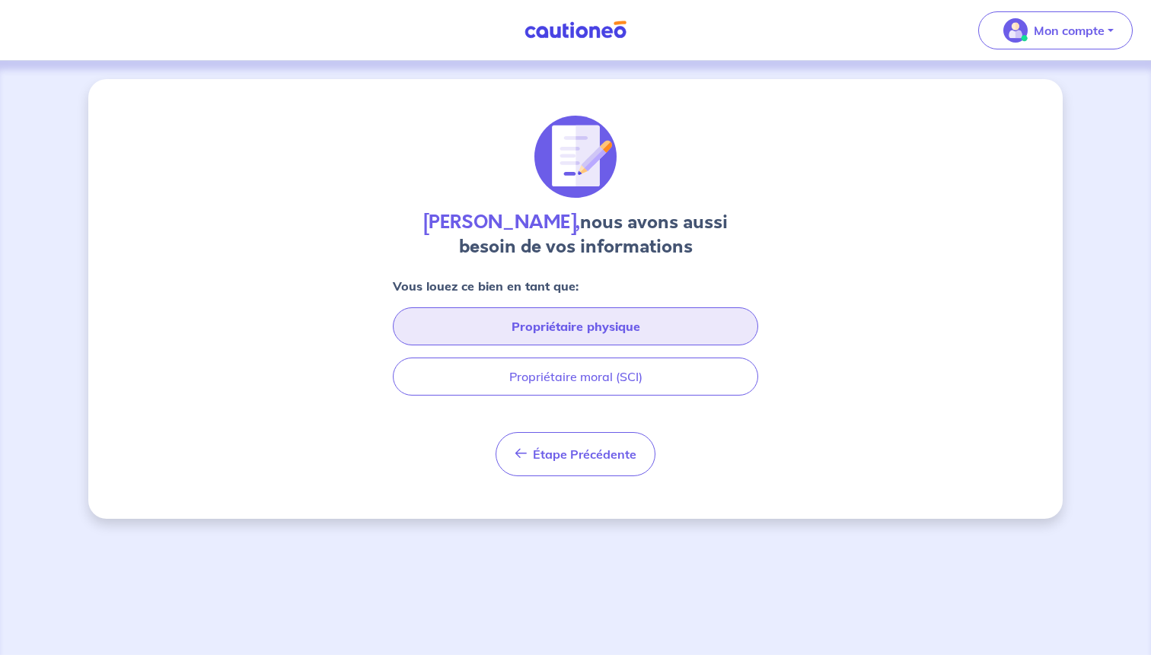
click at [601, 333] on button "Propriétaire physique" at bounding box center [575, 327] width 365 height 38
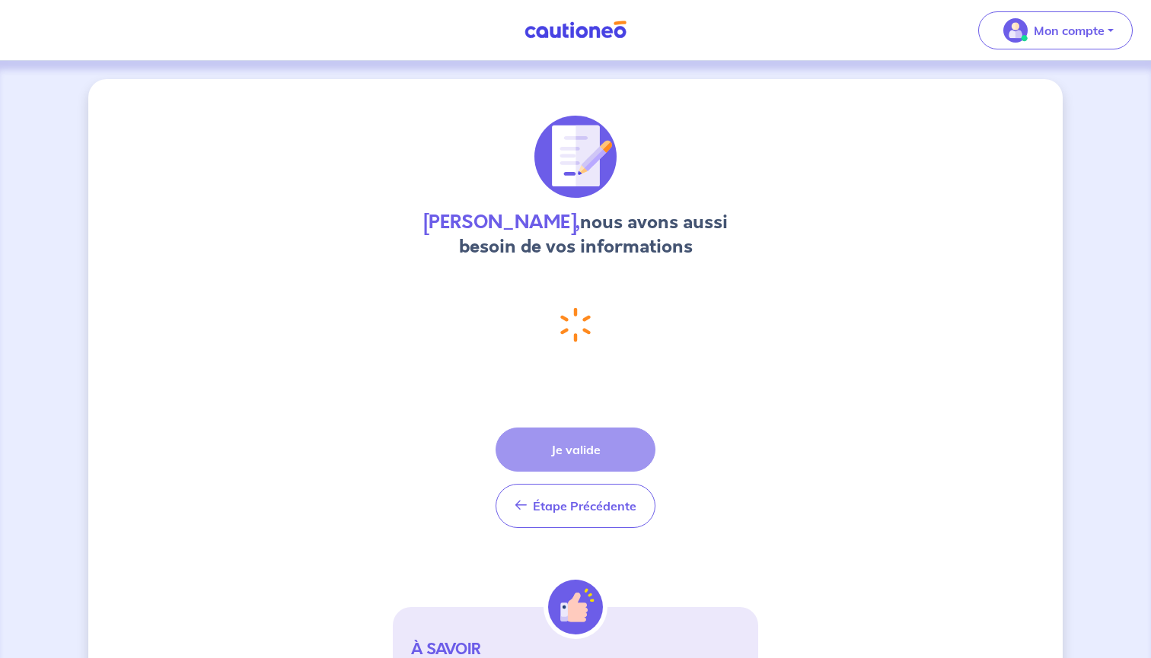
select select "FR"
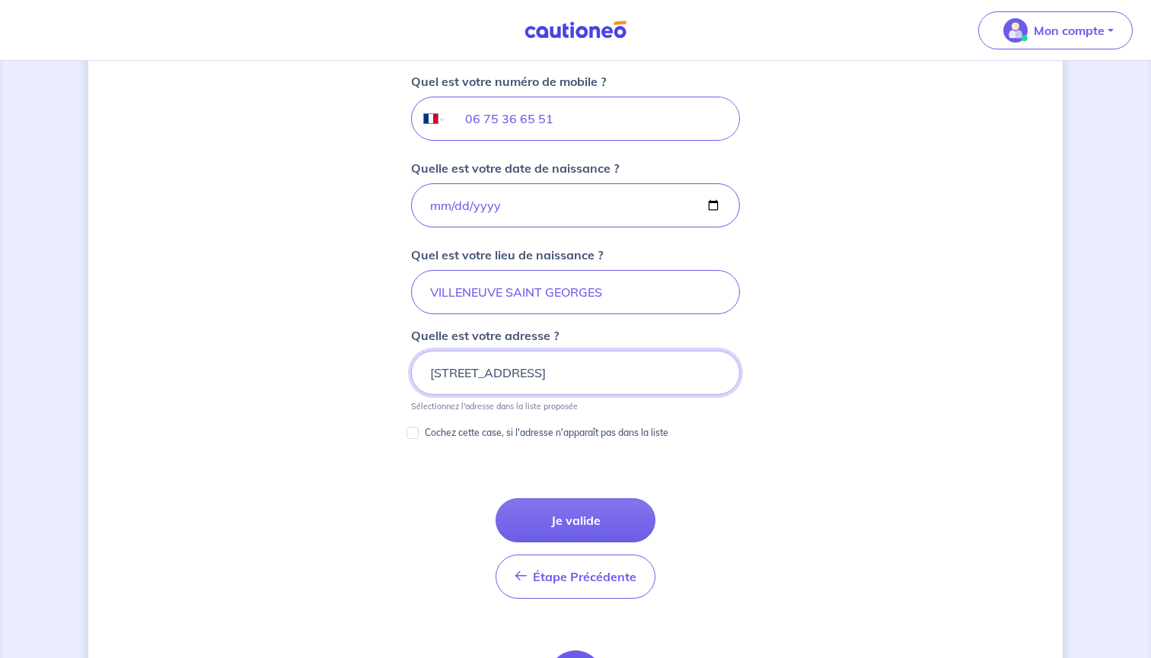
scroll to position [615, 0]
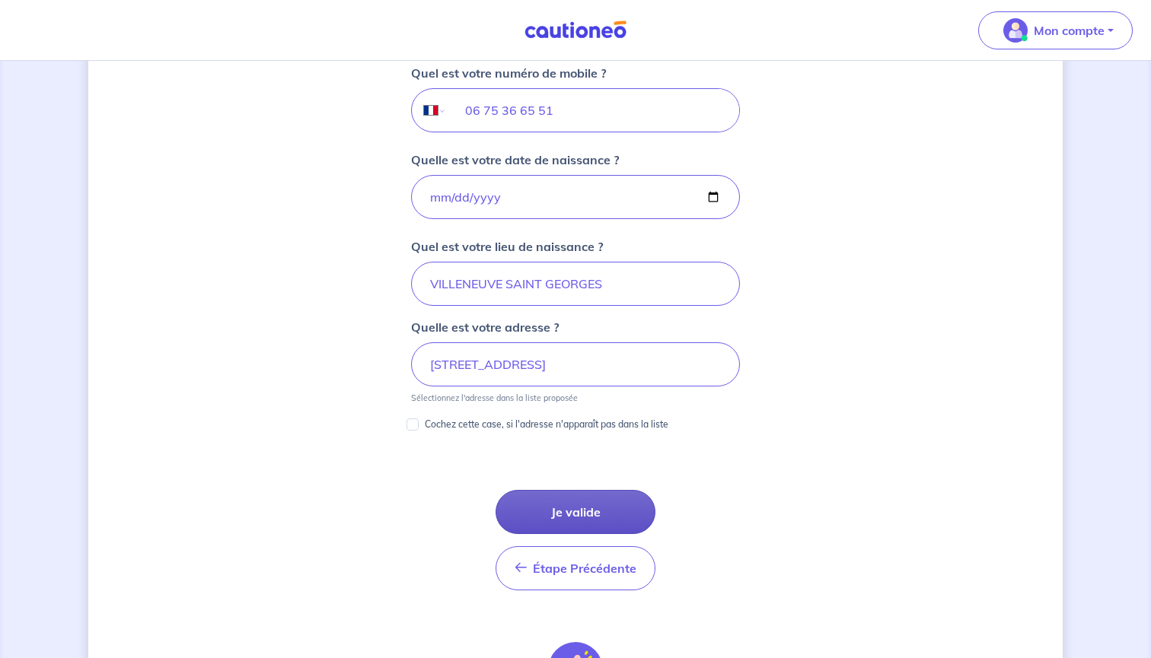
click at [611, 503] on button "Je valide" at bounding box center [576, 512] width 160 height 44
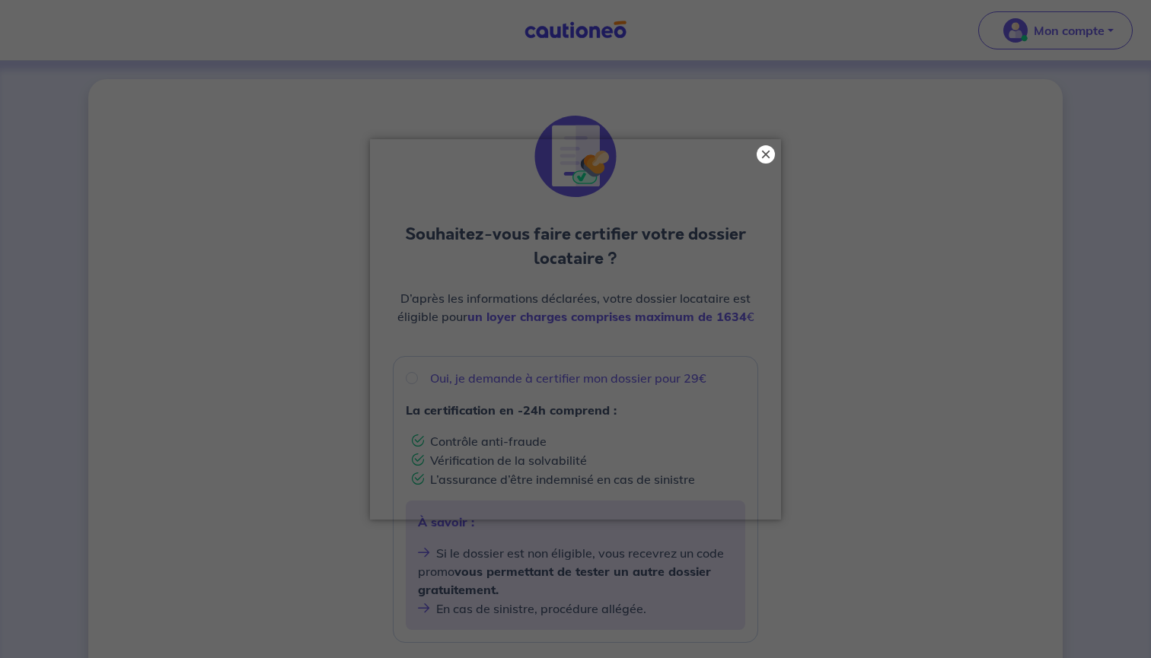
click at [764, 155] on button "×" at bounding box center [766, 154] width 18 height 18
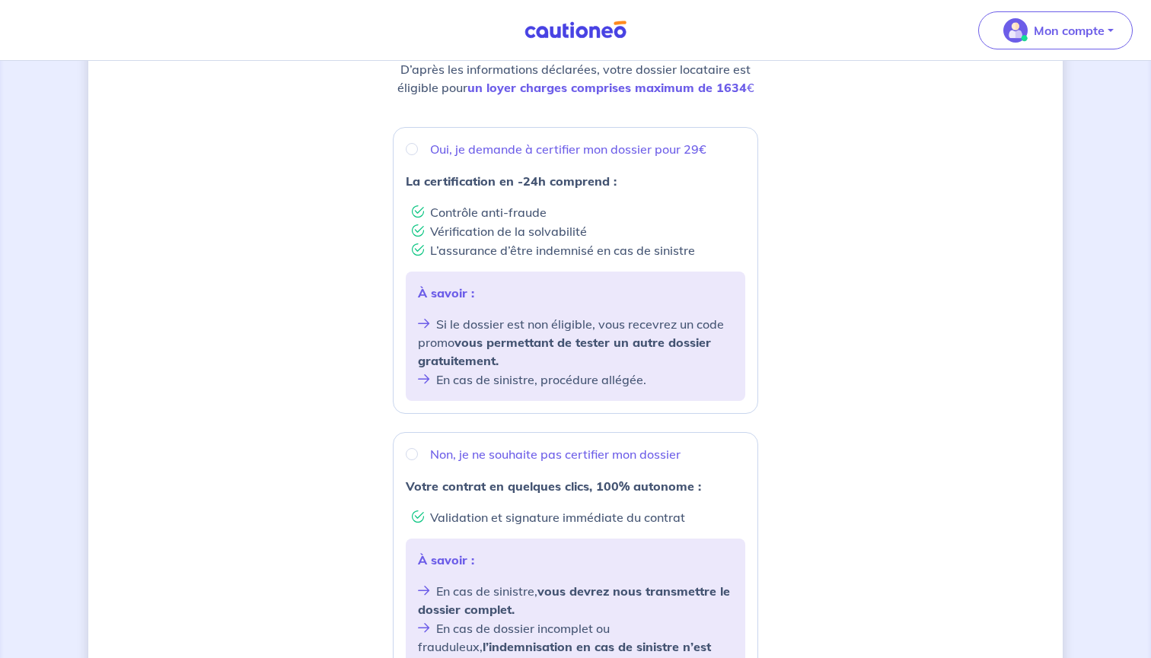
scroll to position [226, 0]
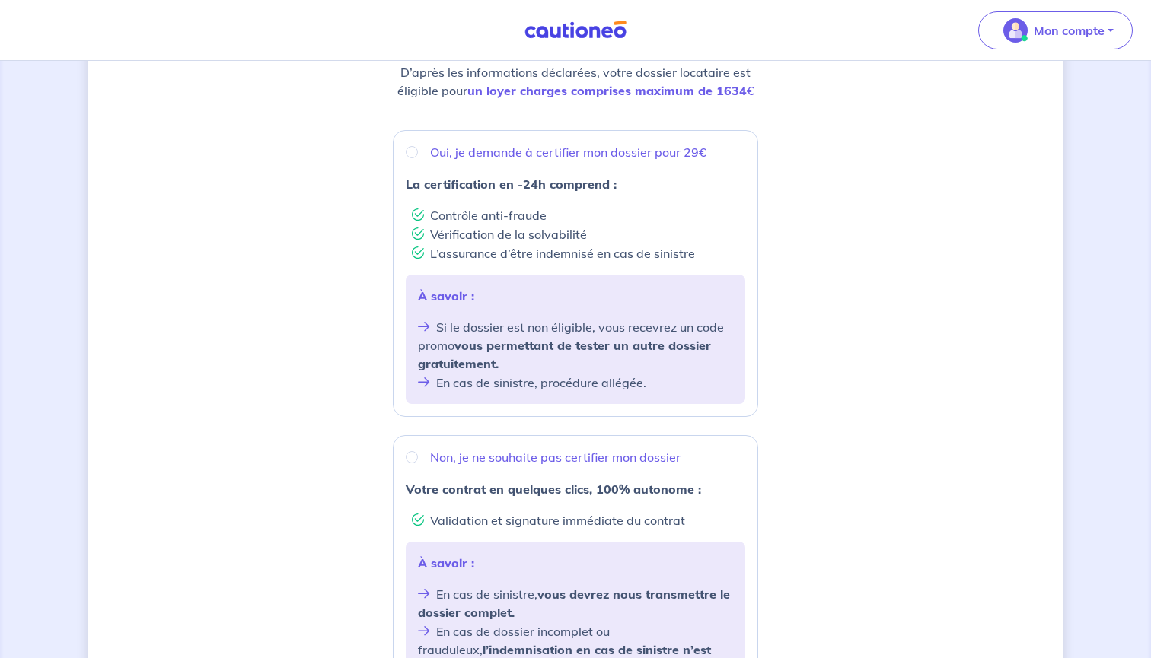
click at [421, 158] on div "Oui, je demande à certifier mon dossier pour 29€" at bounding box center [576, 152] width 340 height 18
radio input "true"
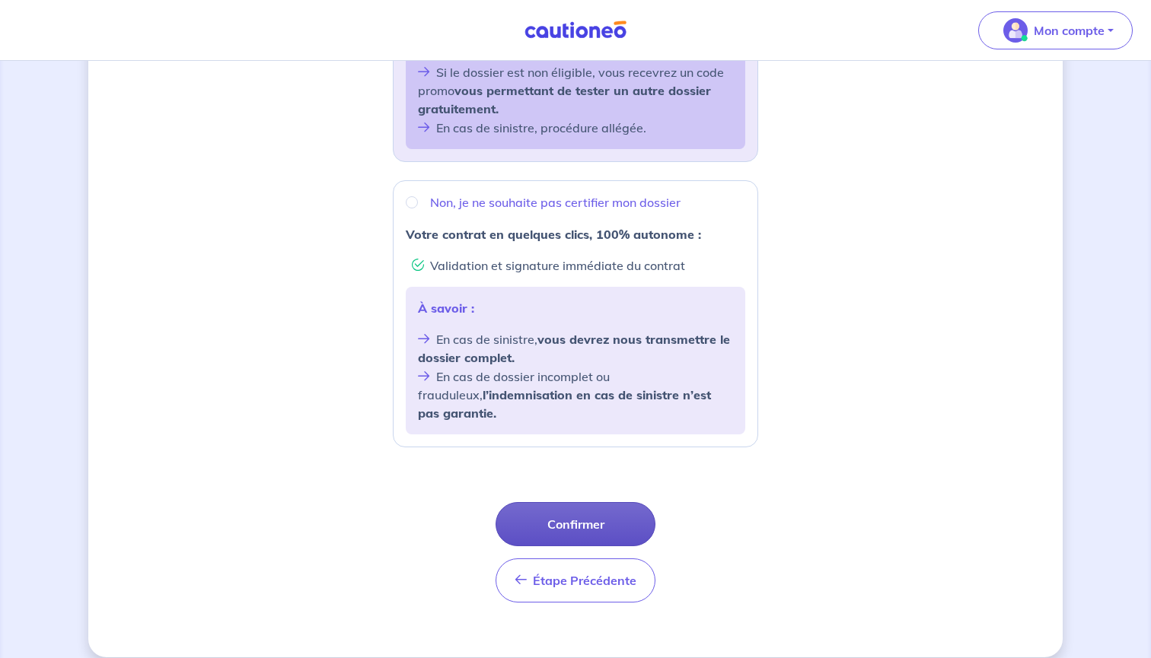
scroll to position [480, 0]
click at [597, 512] on button "Confirmer" at bounding box center [576, 525] width 160 height 44
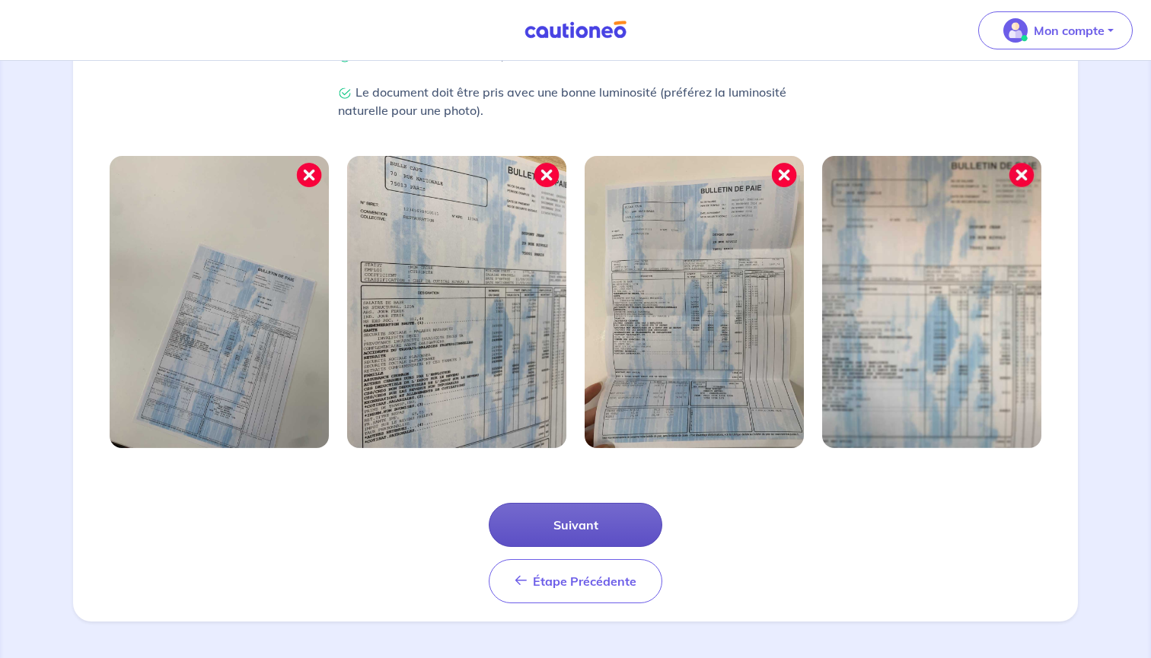
click at [581, 512] on button "Suivant" at bounding box center [576, 525] width 174 height 44
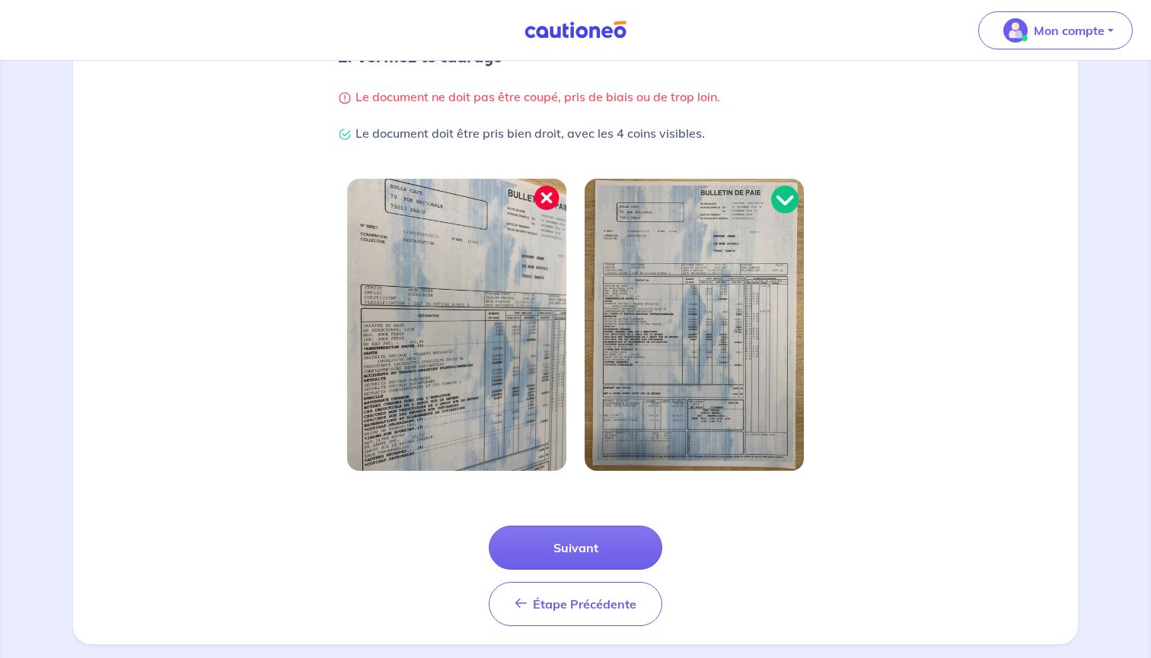
scroll to position [355, 0]
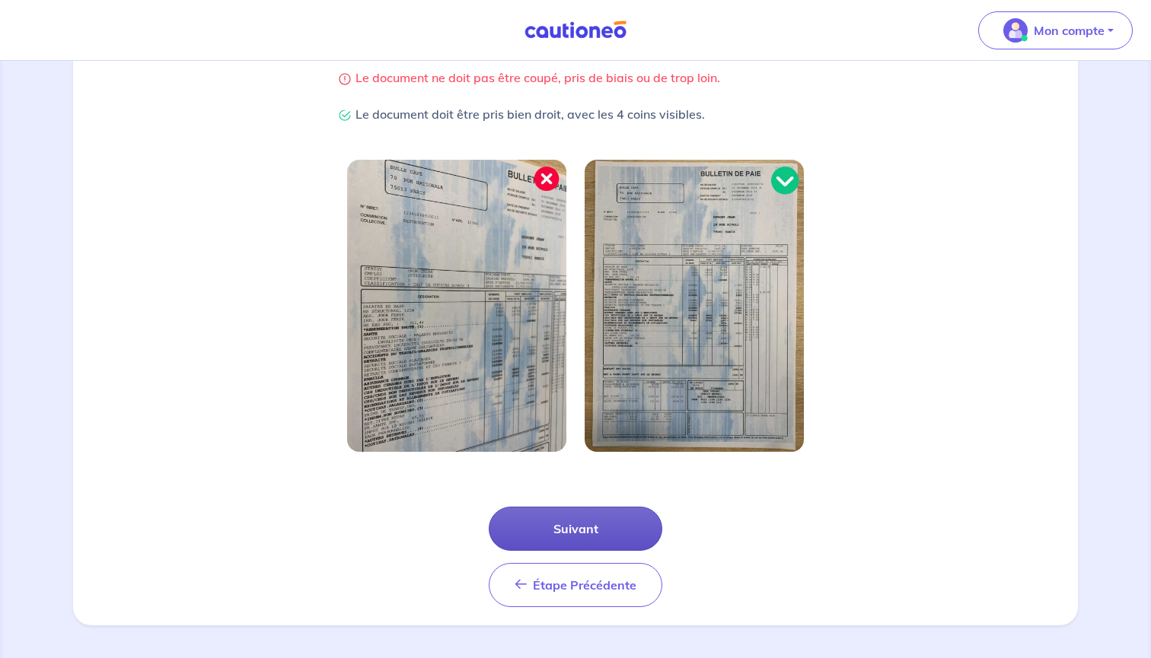
click at [578, 515] on button "Suivant" at bounding box center [576, 529] width 174 height 44
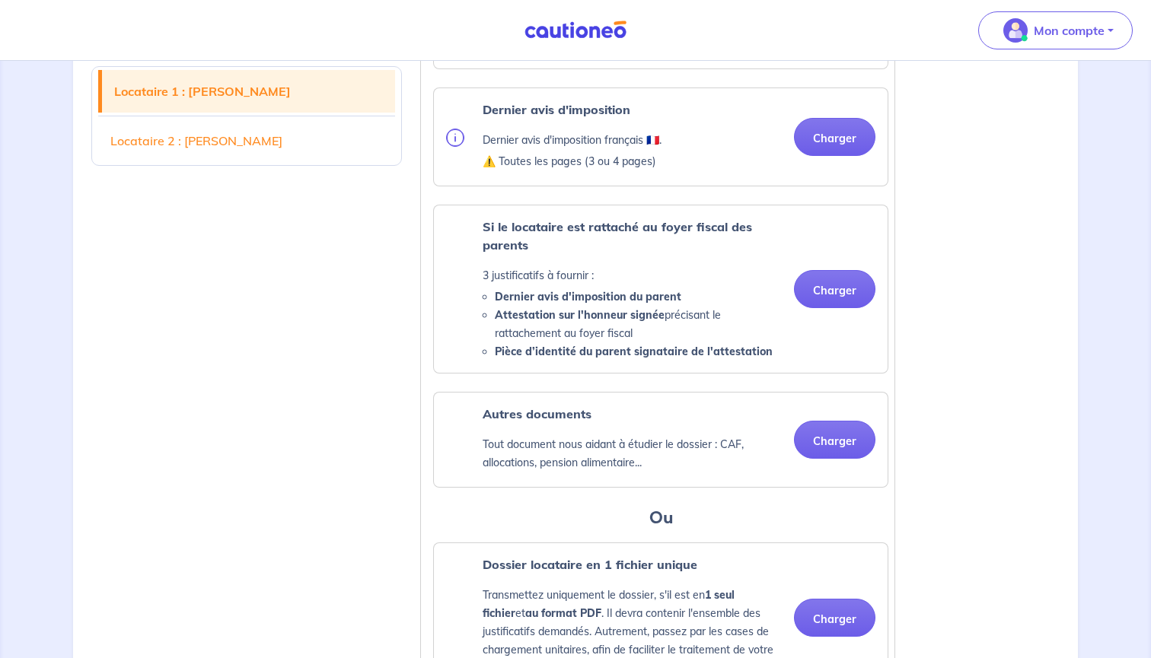
scroll to position [827, 0]
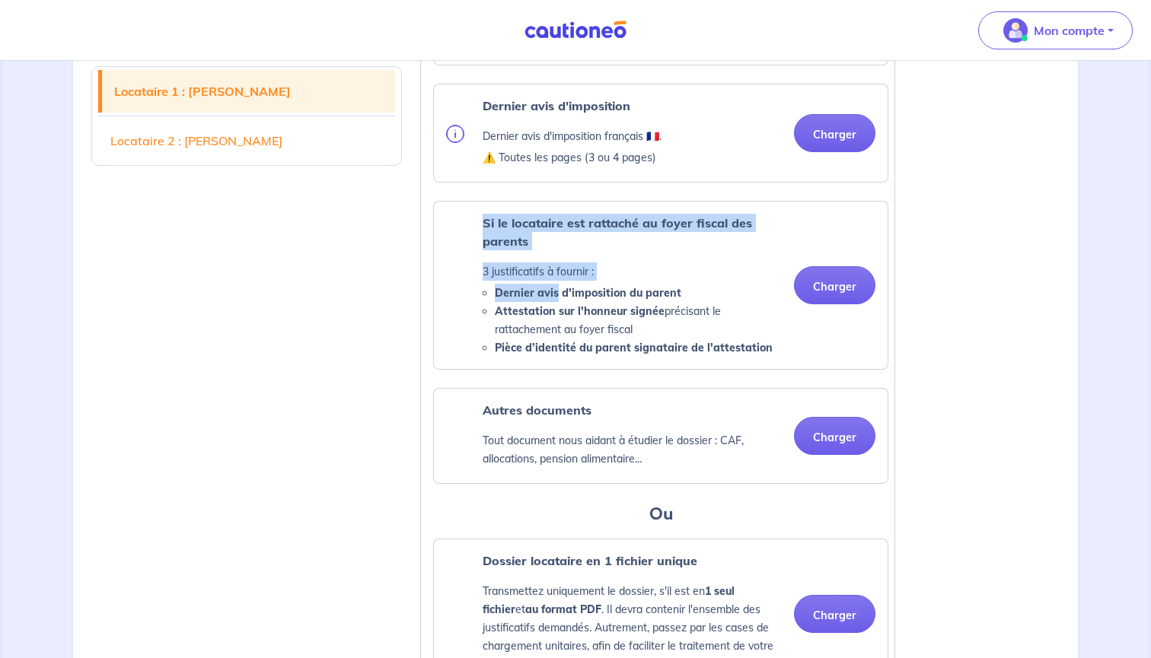
drag, startPoint x: 476, startPoint y: 233, endPoint x: 558, endPoint y: 305, distance: 109.5
click at [558, 305] on div "Si le locataire est rattaché au foyer fiscal des parents 3 justificatifs à four…" at bounding box center [614, 285] width 336 height 143
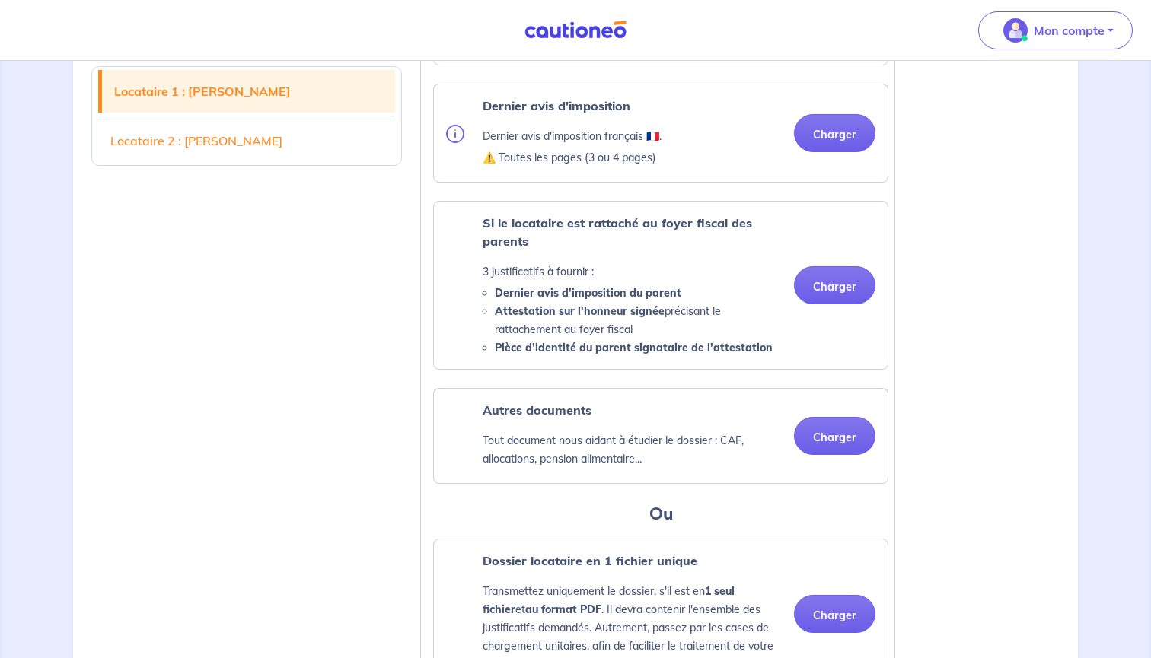
click at [573, 300] on strong "Dernier avis d'imposition du parent" at bounding box center [588, 293] width 187 height 14
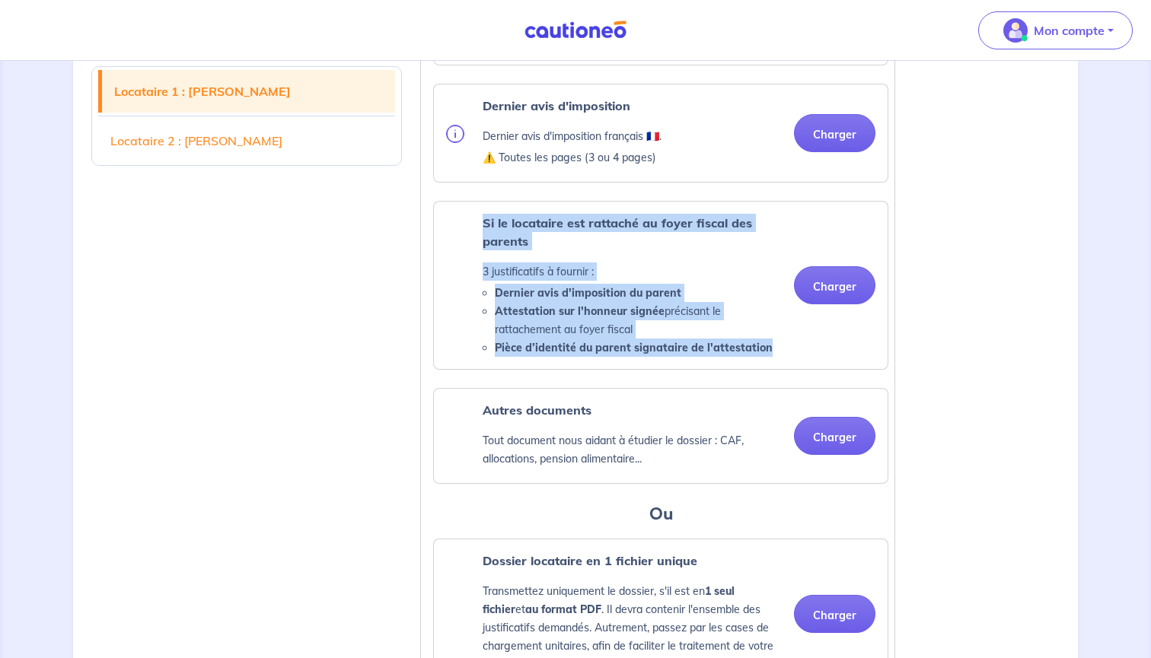
drag, startPoint x: 763, startPoint y: 366, endPoint x: 438, endPoint y: 242, distance: 347.9
click at [438, 241] on div "Si le locataire est rattaché au foyer fiscal des parents 3 justificatifs à four…" at bounding box center [661, 285] width 454 height 167
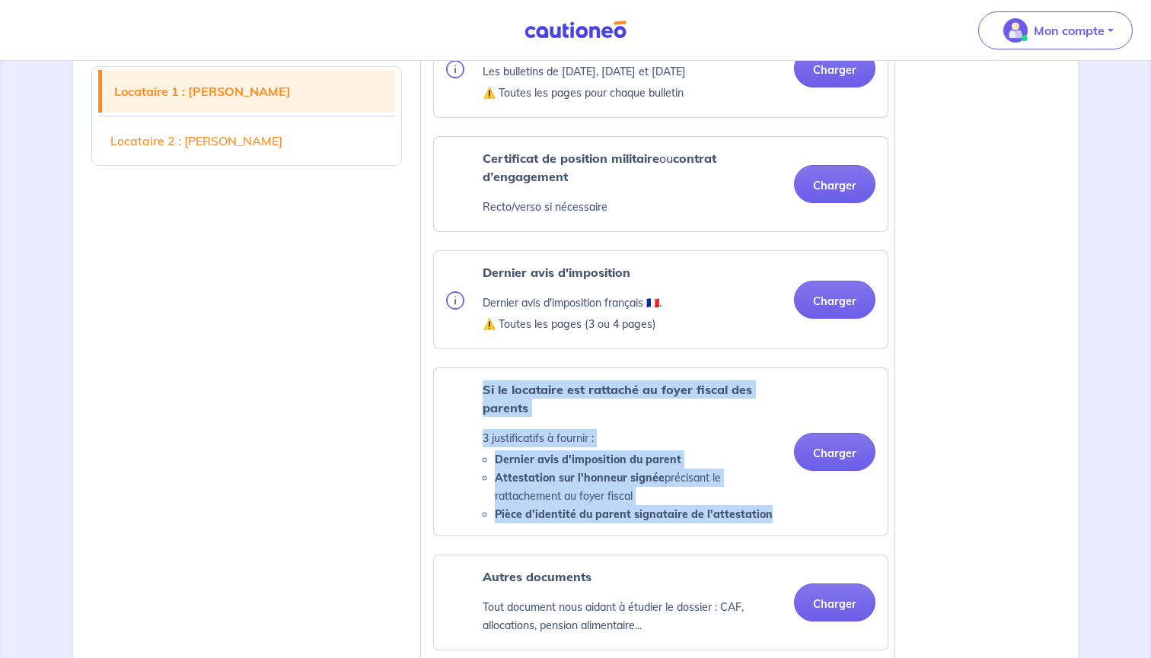
scroll to position [661, 0]
copy div "Si le locataire est rattaché au foyer fiscal des parents 3 justificatifs à four…"
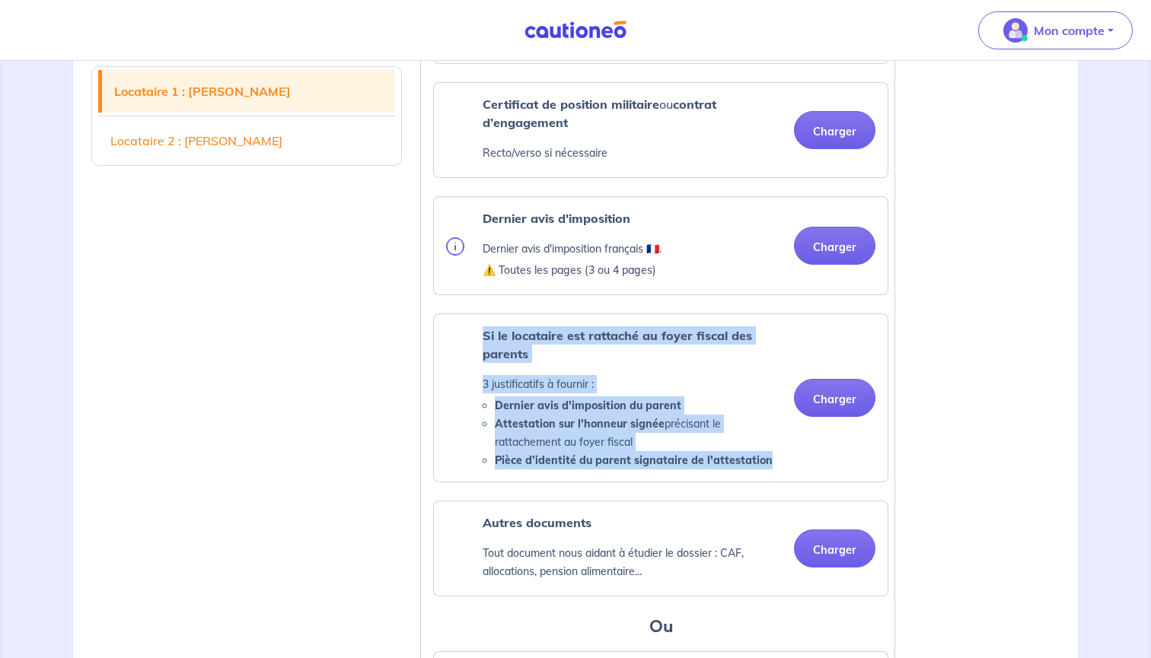
scroll to position [717, 0]
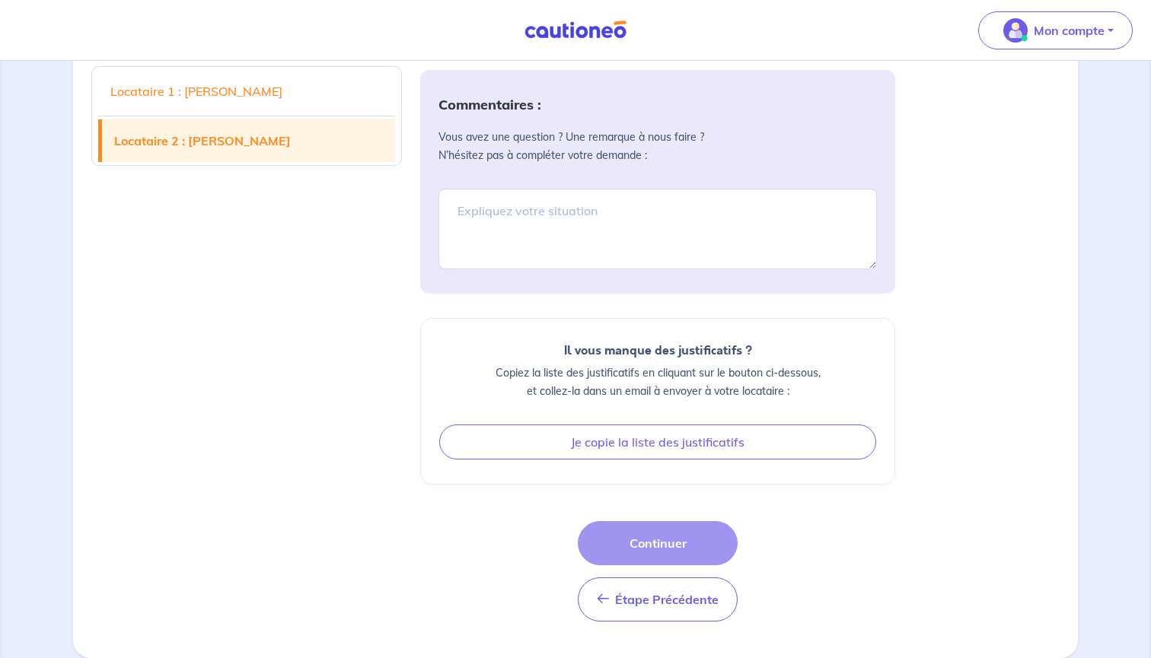
scroll to position [2637, 0]
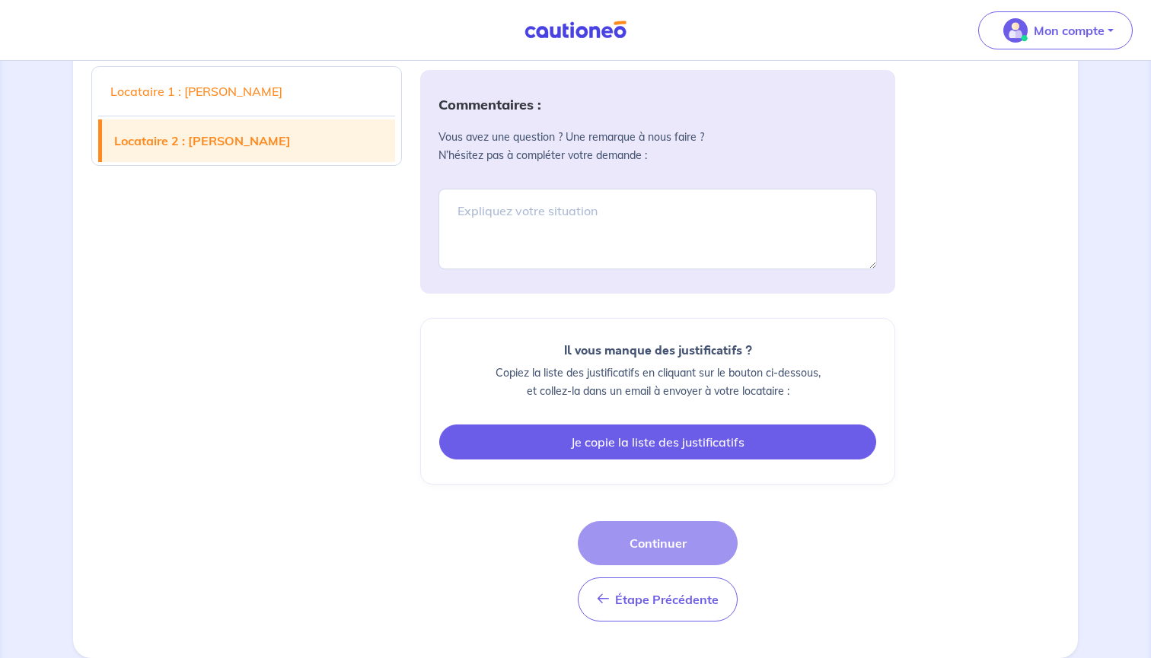
click at [509, 430] on button "Je copie la liste des justificatifs" at bounding box center [657, 442] width 437 height 35
